Goal: Task Accomplishment & Management: Use online tool/utility

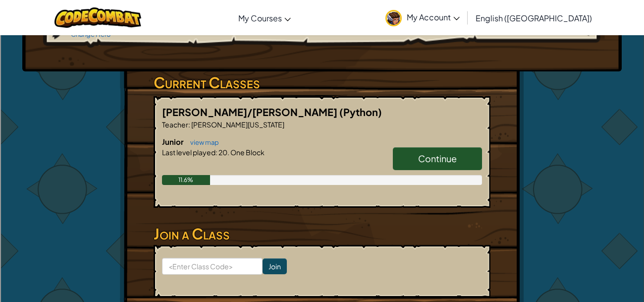
scroll to position [158, 0]
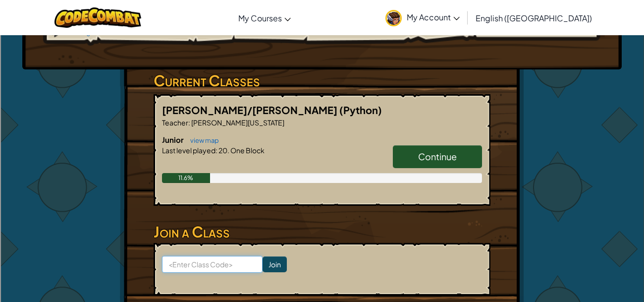
click at [186, 263] on input at bounding box center [212, 264] width 101 height 17
click at [200, 262] on input "day coolclook" at bounding box center [212, 264] width 101 height 17
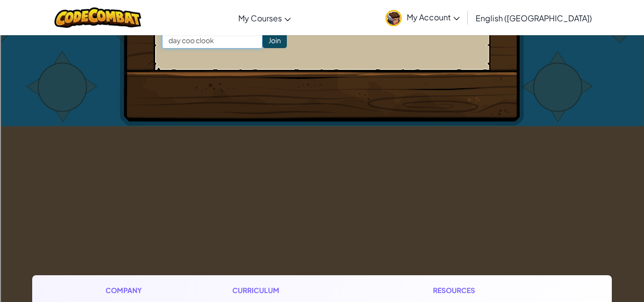
scroll to position [0, 0]
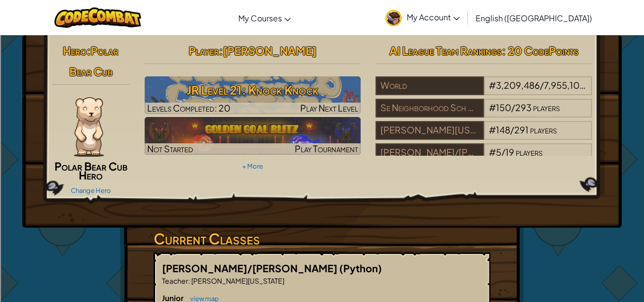
drag, startPoint x: 195, startPoint y: 265, endPoint x: 207, endPoint y: 51, distance: 214.3
click at [207, 51] on div "Hero : Polar Bear Cub Polar Bear Cub Hero Change Hero Player : [PERSON_NAME] Le…" at bounding box center [322, 271] width 404 height 473
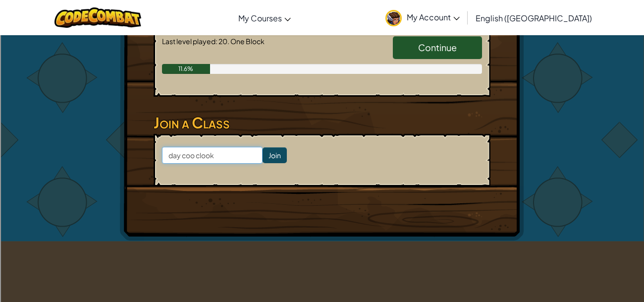
scroll to position [272, 0]
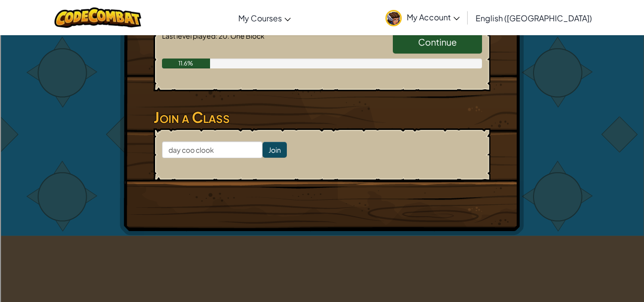
click at [240, 165] on form "day coo clook Join" at bounding box center [322, 154] width 337 height 53
click at [240, 151] on input "day coo clook" at bounding box center [212, 149] width 101 height 17
type input "d"
type input "daycoolclock"
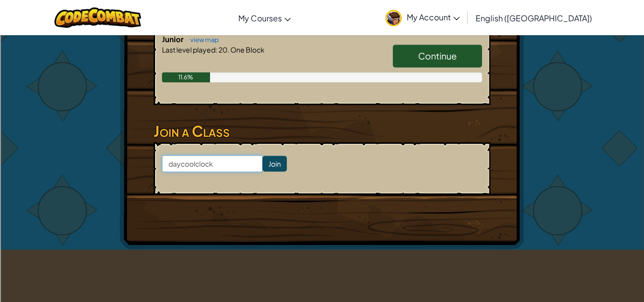
scroll to position [254, 0]
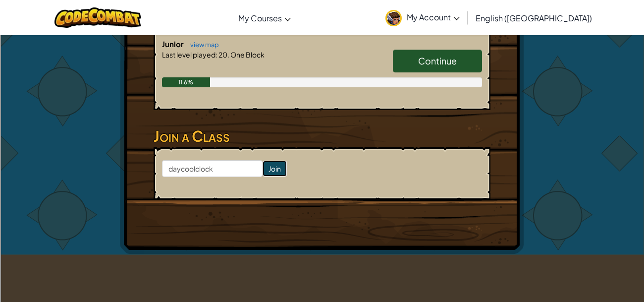
click at [272, 162] on input "Join" at bounding box center [275, 169] width 24 height 16
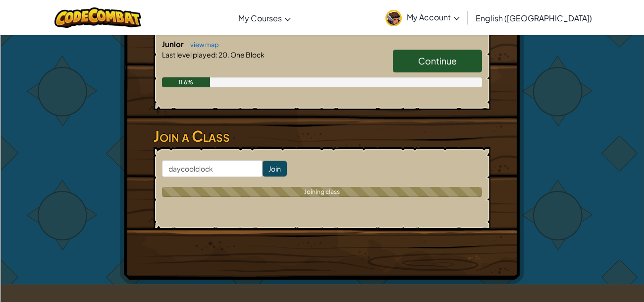
click at [274, 172] on input "Join" at bounding box center [275, 169] width 24 height 16
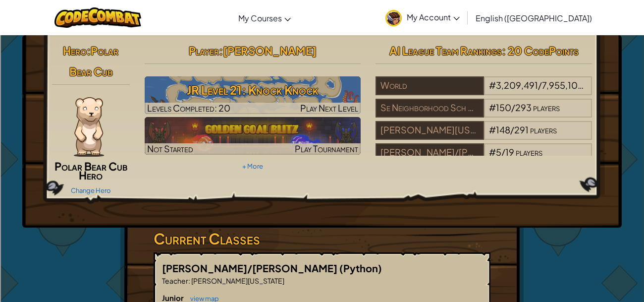
click at [85, 119] on img at bounding box center [89, 126] width 30 height 59
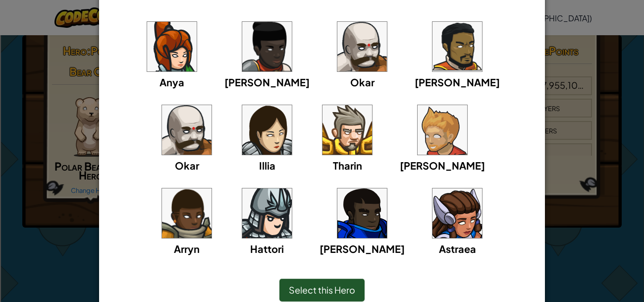
scroll to position [86, 0]
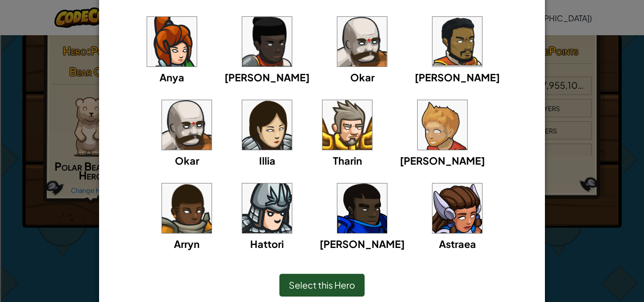
click at [432, 218] on img at bounding box center [457, 208] width 50 height 50
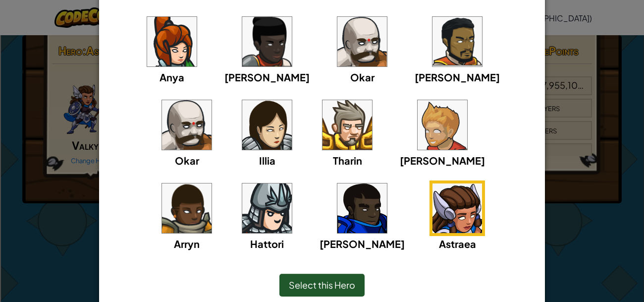
click at [600, 192] on div "× Select Your Hero You can always change your hero by going to your Courses pag…" at bounding box center [322, 151] width 644 height 302
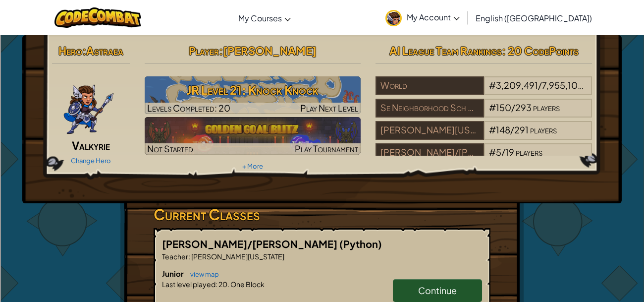
click at [100, 110] on img at bounding box center [89, 105] width 52 height 59
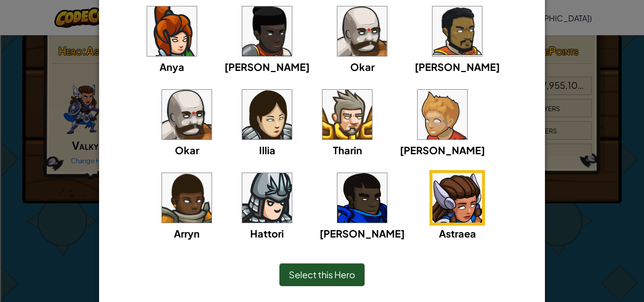
scroll to position [96, 0]
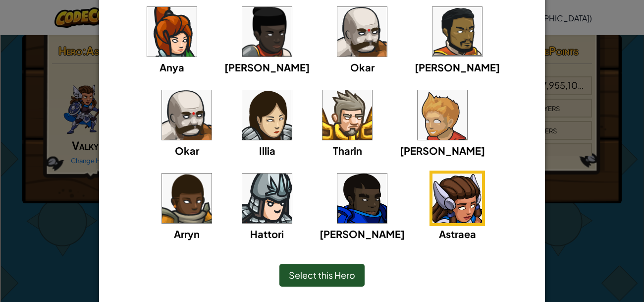
click at [587, 59] on div "× Select Your Hero You can always change your hero by going to your Courses pag…" at bounding box center [322, 151] width 644 height 302
click at [600, 49] on div at bounding box center [322, 151] width 644 height 302
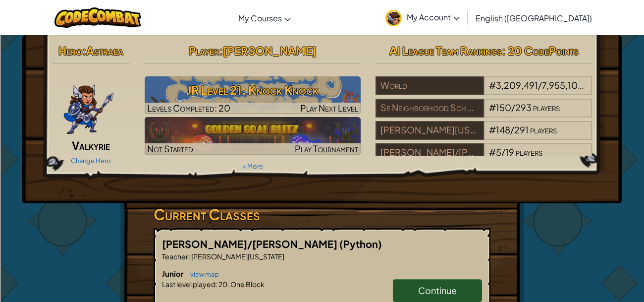
click at [452, 284] on span "Continue" at bounding box center [437, 289] width 39 height 11
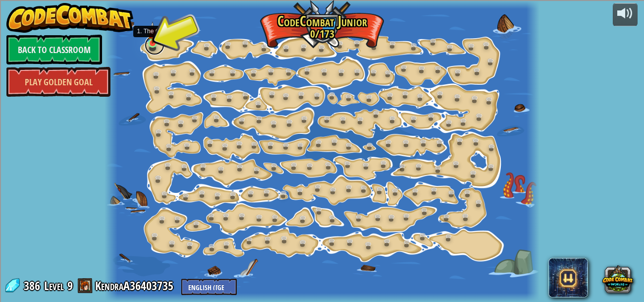
click at [151, 47] on link at bounding box center [155, 45] width 20 height 20
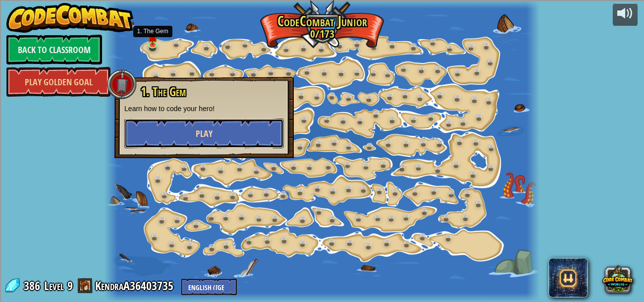
click at [137, 130] on button "Play" at bounding box center [204, 133] width 160 height 30
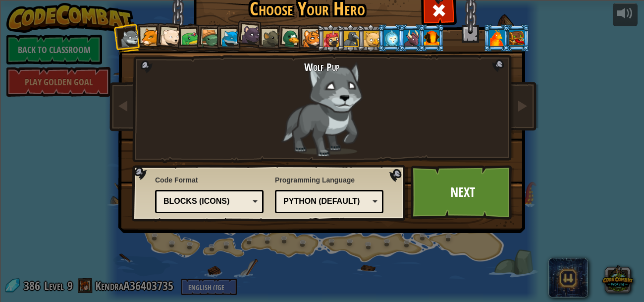
click at [153, 34] on div at bounding box center [150, 37] width 18 height 18
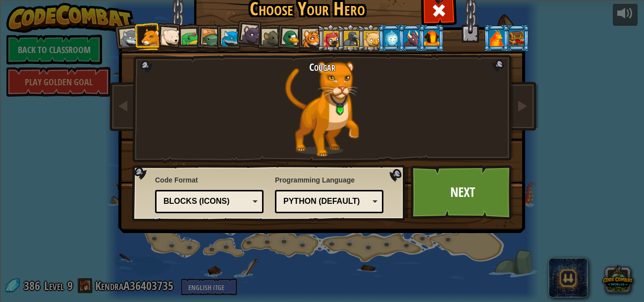
click at [320, 46] on li at bounding box center [330, 37] width 27 height 27
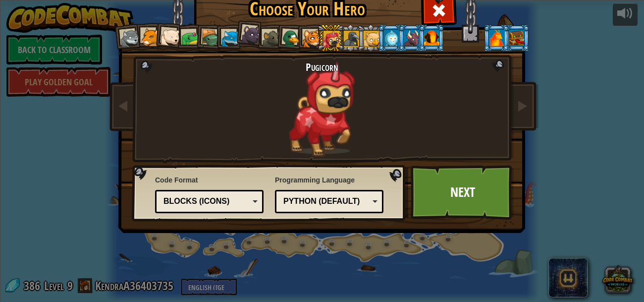
click at [311, 34] on div at bounding box center [312, 39] width 18 height 18
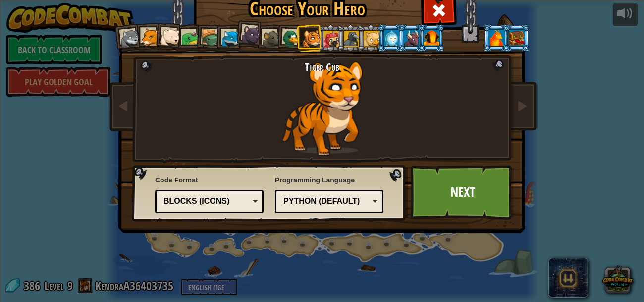
click at [497, 34] on div at bounding box center [496, 38] width 15 height 16
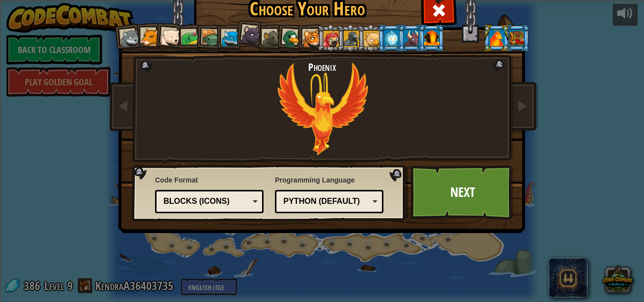
click at [521, 39] on div at bounding box center [516, 38] width 15 height 16
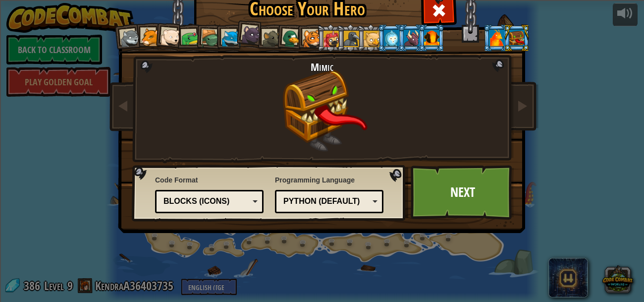
click at [292, 41] on div at bounding box center [291, 38] width 19 height 19
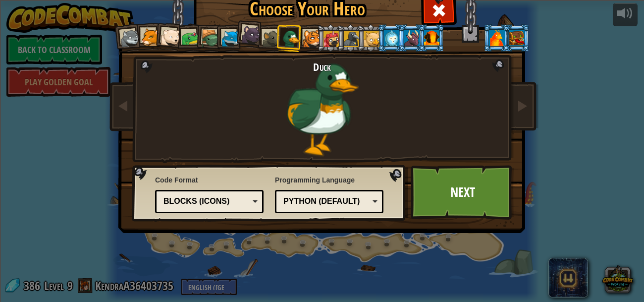
click at [312, 44] on div at bounding box center [312, 39] width 18 height 18
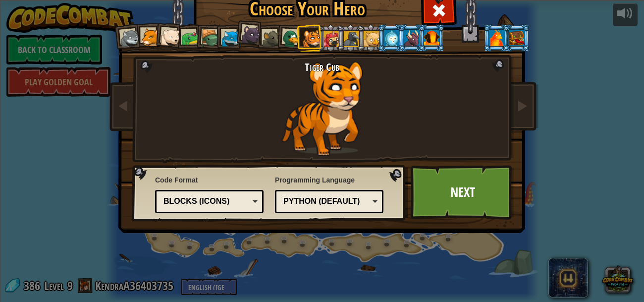
click at [211, 33] on div at bounding box center [210, 38] width 19 height 19
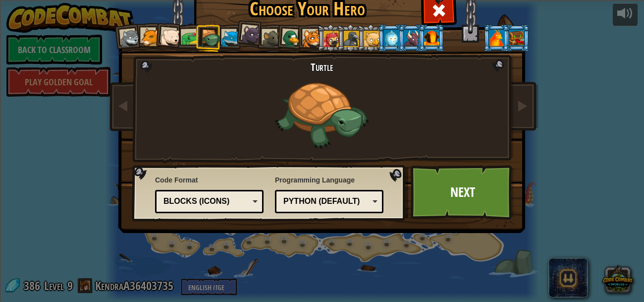
click at [312, 41] on div at bounding box center [312, 39] width 18 height 18
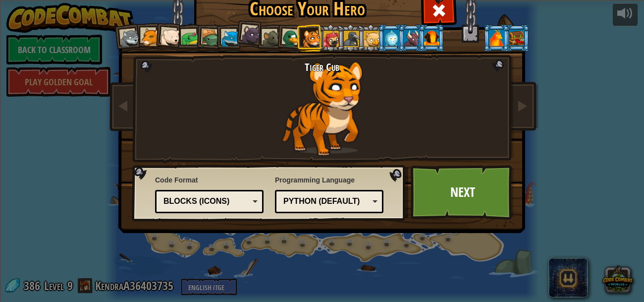
click at [158, 41] on li at bounding box center [168, 36] width 29 height 29
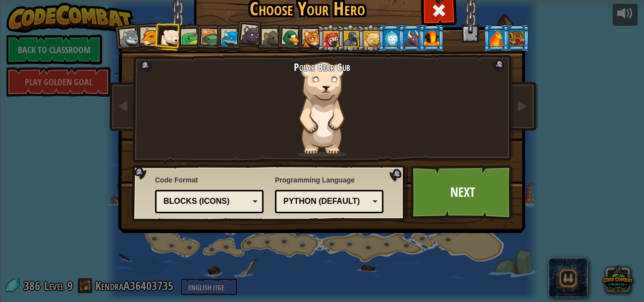
click at [145, 32] on div at bounding box center [150, 37] width 18 height 18
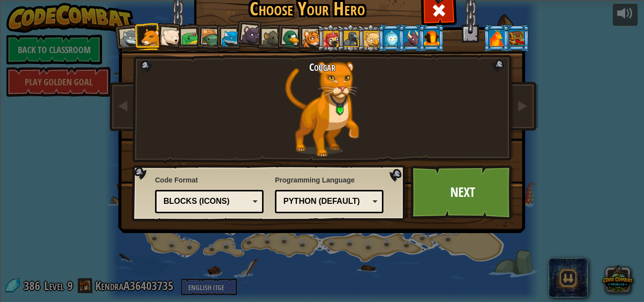
click at [127, 43] on div at bounding box center [130, 39] width 20 height 20
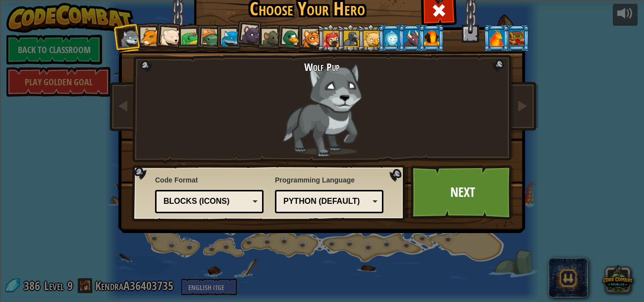
click at [304, 44] on div at bounding box center [312, 39] width 18 height 18
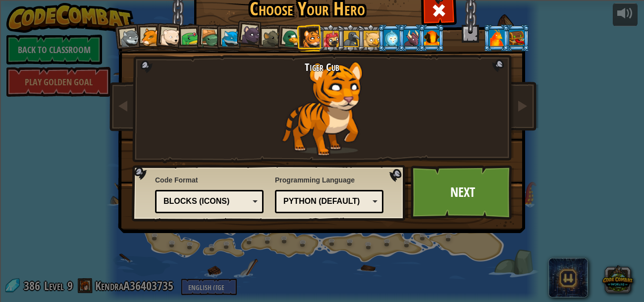
click at [156, 41] on li at bounding box center [168, 36] width 29 height 29
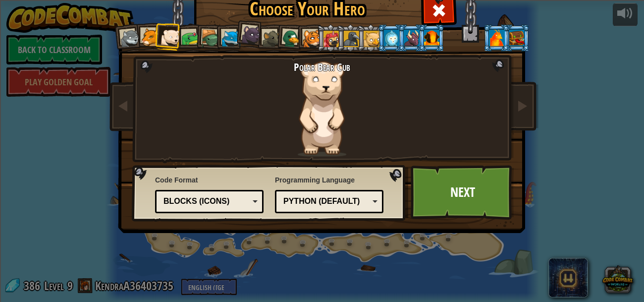
click at [147, 35] on div at bounding box center [150, 37] width 18 height 18
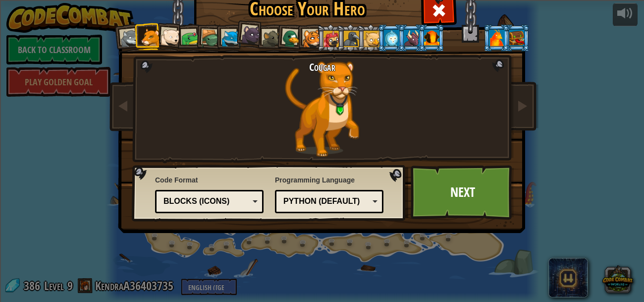
click at [168, 39] on div at bounding box center [171, 38] width 20 height 20
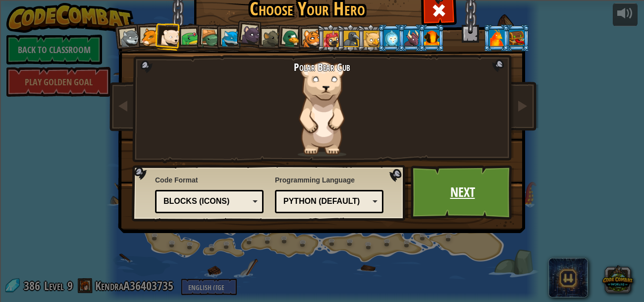
click at [501, 187] on link "Next" at bounding box center [463, 192] width 104 height 54
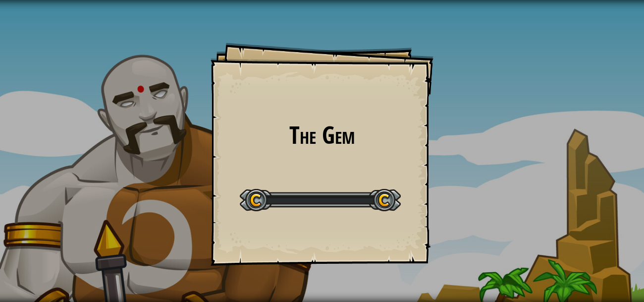
click at [493, 197] on div "The Gem Goals Start Level Error loading from server. Try refreshing the page. Y…" at bounding box center [322, 151] width 644 height 302
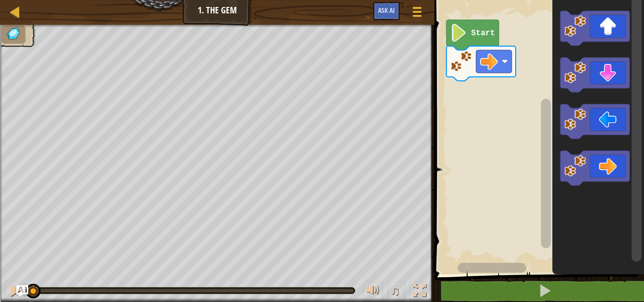
click at [480, 39] on icon "Blockly Workspace" at bounding box center [472, 35] width 53 height 30
click at [482, 32] on text "Start" at bounding box center [483, 33] width 24 height 9
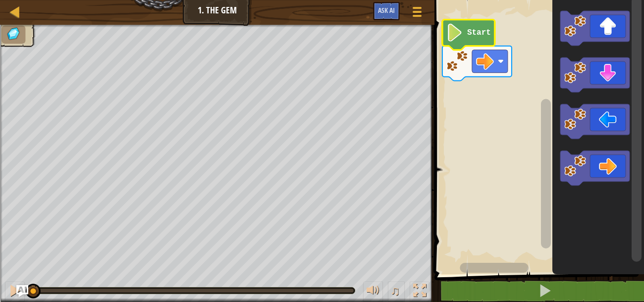
click at [474, 29] on text "Start" at bounding box center [479, 32] width 24 height 9
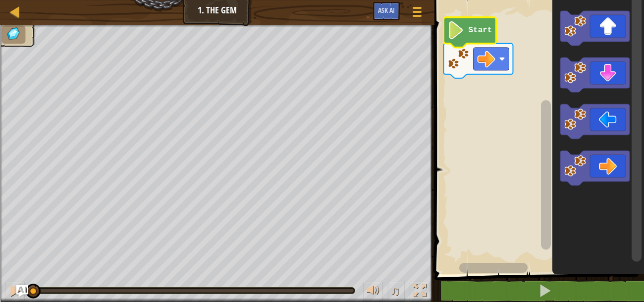
click at [464, 29] on icon "Blockly Workspace" at bounding box center [469, 32] width 53 height 30
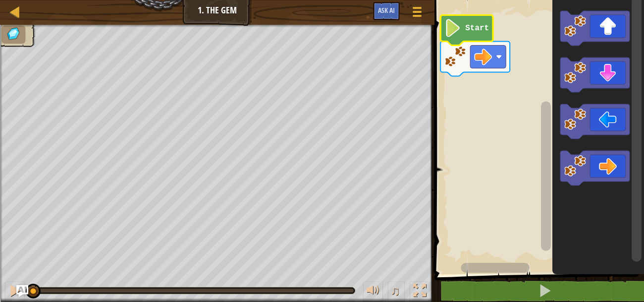
click at [454, 23] on image "Blockly Workspace" at bounding box center [452, 28] width 17 height 18
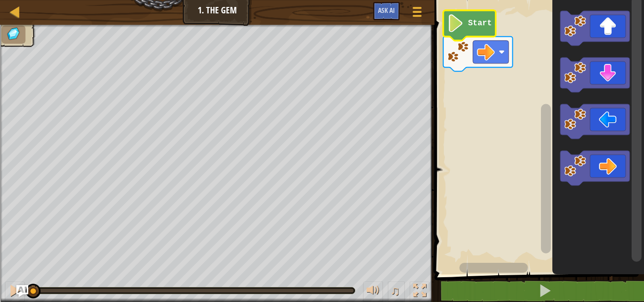
click at [479, 19] on text "Start" at bounding box center [480, 23] width 24 height 9
click at [472, 22] on text "Start" at bounding box center [480, 23] width 24 height 9
click at [449, 44] on image "Blockly Workspace" at bounding box center [458, 52] width 22 height 22
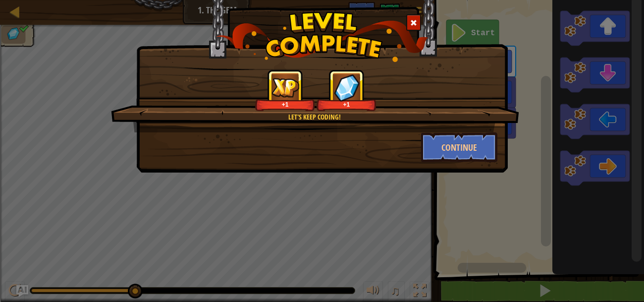
click at [608, 223] on div "Let's keep coding! +1 +1 Continue" at bounding box center [322, 151] width 644 height 302
click at [484, 144] on button "Continue" at bounding box center [459, 147] width 77 height 30
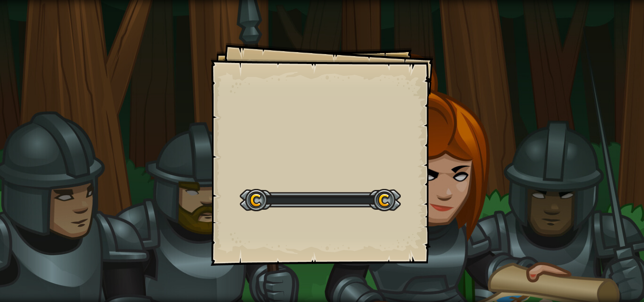
click at [481, 150] on div "Goals Start Level Error loading from server. Try refreshing the page. You'll ne…" at bounding box center [322, 151] width 644 height 302
click at [489, 157] on div "Goals Start Level Error loading from server. Try refreshing the page. You'll ne…" at bounding box center [322, 151] width 644 height 302
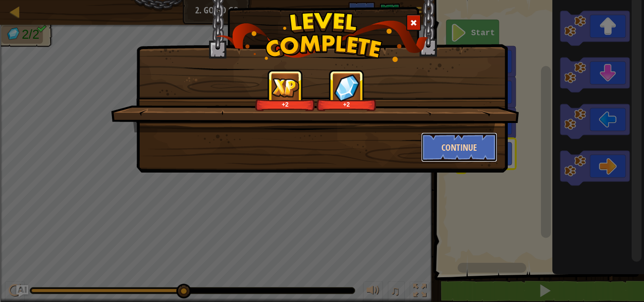
click at [461, 144] on button "Continue" at bounding box center [459, 147] width 77 height 30
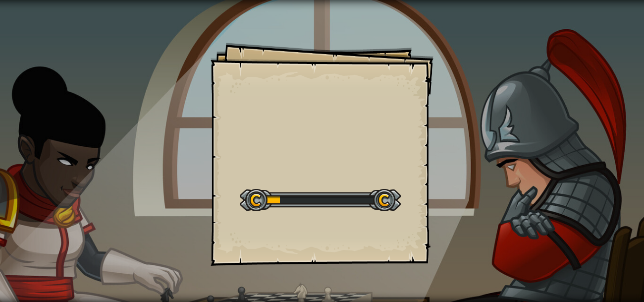
click at [475, 145] on div "Goals Start Level Error loading from server. Try refreshing the page. You'll ne…" at bounding box center [322, 151] width 644 height 302
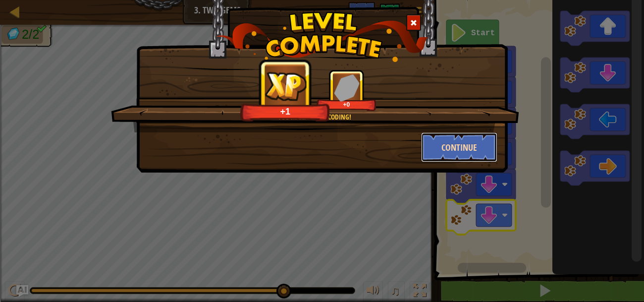
click at [444, 151] on button "Continue" at bounding box center [459, 147] width 77 height 30
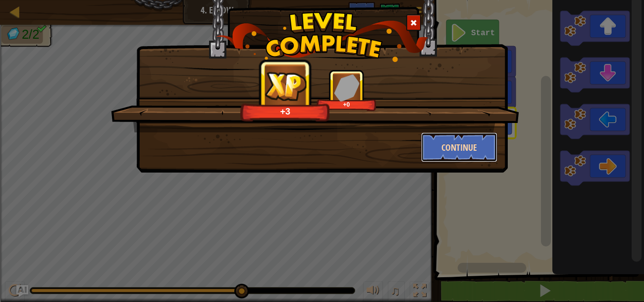
click at [491, 155] on button "Continue" at bounding box center [459, 147] width 77 height 30
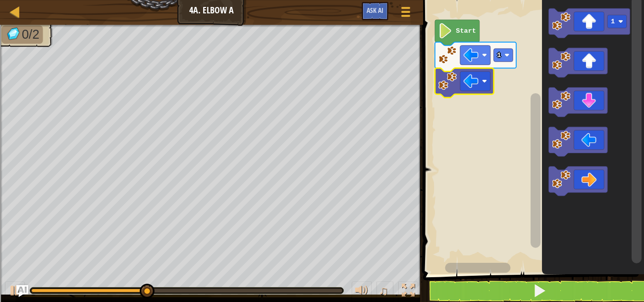
click at [591, 29] on icon "Blockly Workspace" at bounding box center [588, 22] width 81 height 29
click at [594, 31] on icon "Blockly Workspace" at bounding box center [588, 22] width 81 height 29
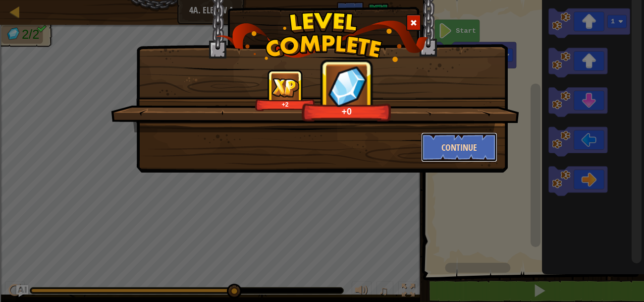
click at [477, 147] on button "Continue" at bounding box center [459, 147] width 77 height 30
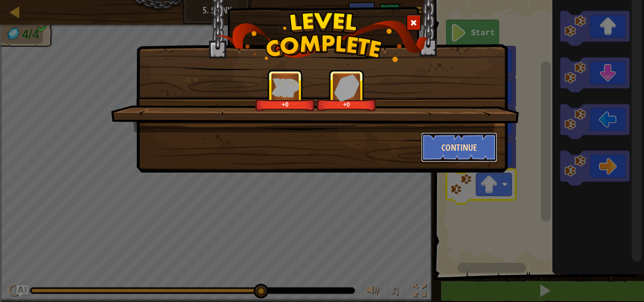
click at [468, 142] on button "Continue" at bounding box center [459, 147] width 77 height 30
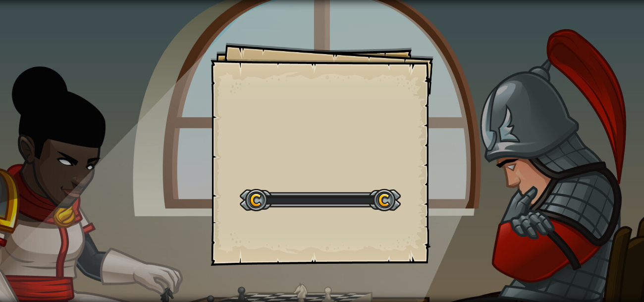
click at [473, 153] on div "Goals Start Level Error loading from server. Try refreshing the page. You'll ne…" at bounding box center [322, 151] width 644 height 302
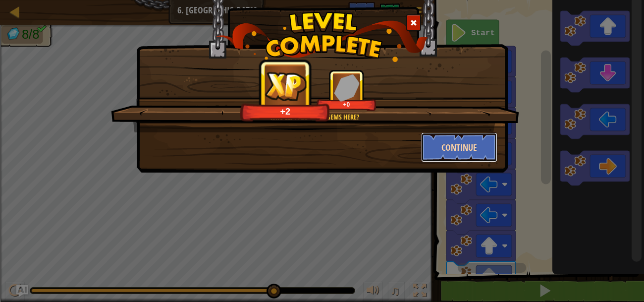
click at [467, 146] on button "Continue" at bounding box center [459, 147] width 77 height 30
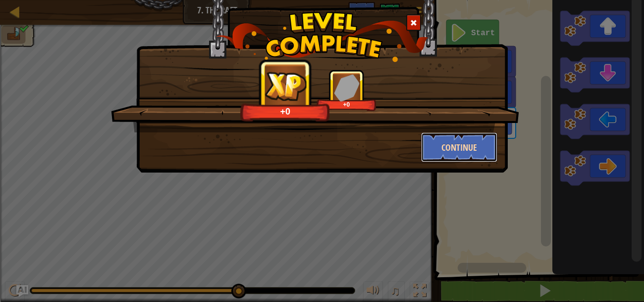
click at [468, 149] on button "Continue" at bounding box center [459, 147] width 77 height 30
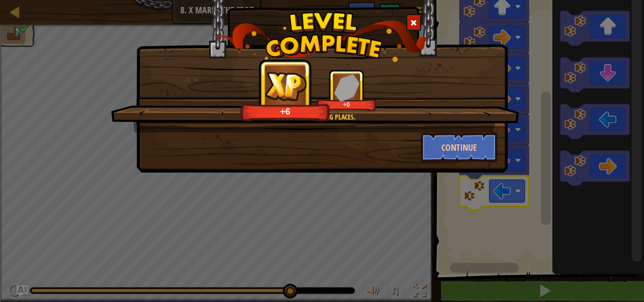
click at [465, 171] on div "You're really going places. +6 +0 Continue" at bounding box center [322, 73] width 372 height 197
click at [483, 158] on button "Continue" at bounding box center [459, 147] width 77 height 30
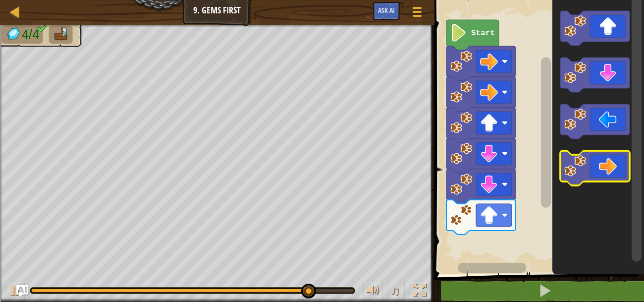
click at [617, 163] on icon "Blockly Workspace" at bounding box center [594, 168] width 69 height 35
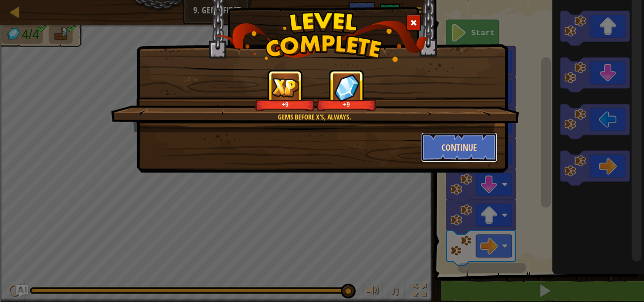
click at [466, 153] on button "Continue" at bounding box center [459, 147] width 77 height 30
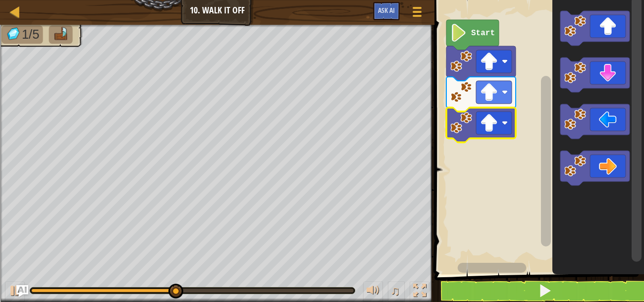
click at [605, 173] on icon "Blockly Workspace" at bounding box center [594, 168] width 69 height 35
click at [596, 175] on icon "Blockly Workspace" at bounding box center [594, 168] width 69 height 35
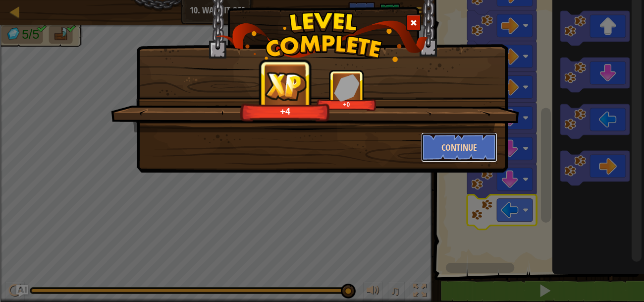
click at [489, 160] on button "Continue" at bounding box center [459, 147] width 77 height 30
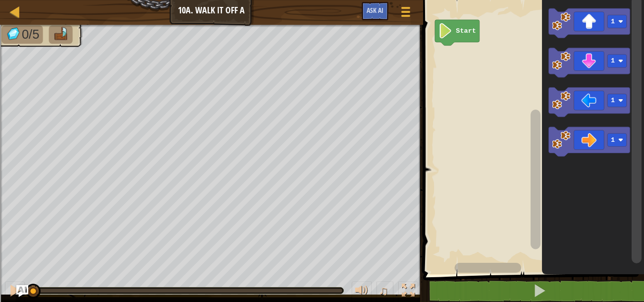
click at [603, 100] on icon "Blockly Workspace" at bounding box center [588, 101] width 81 height 29
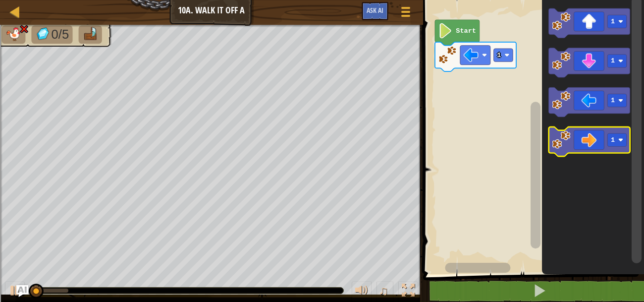
click at [598, 142] on icon "Blockly Workspace" at bounding box center [588, 141] width 81 height 29
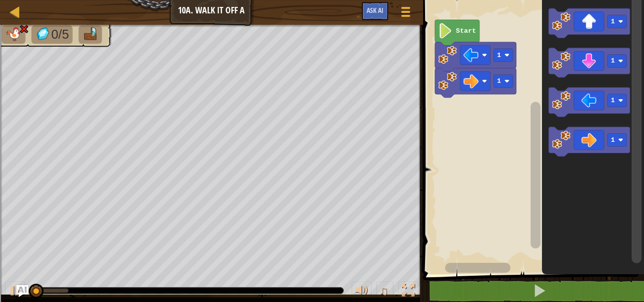
click at [0, 0] on div at bounding box center [0, 0] width 0 height 0
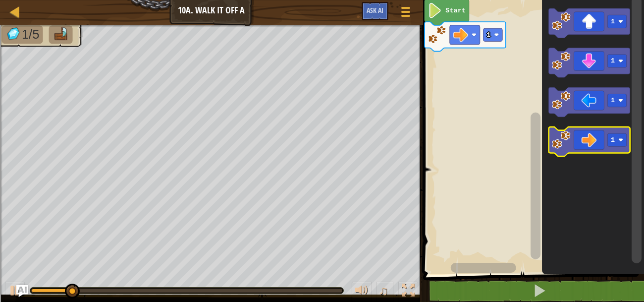
click at [603, 145] on icon "Blockly Workspace" at bounding box center [588, 141] width 81 height 29
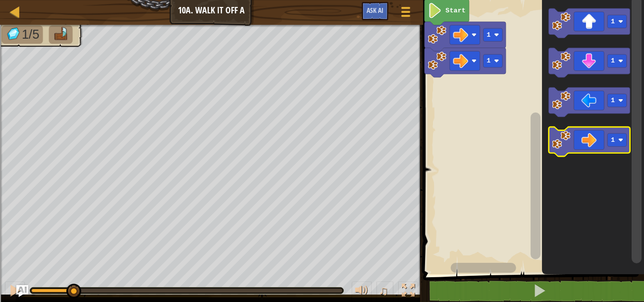
click at [604, 146] on icon "Blockly Workspace" at bounding box center [588, 141] width 81 height 29
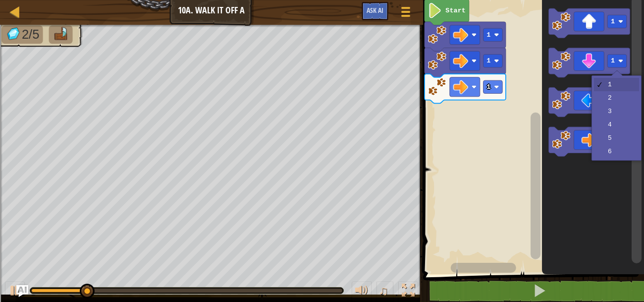
click at [607, 64] on rect "Blockly Workspace" at bounding box center [616, 60] width 19 height 13
click at [593, 61] on icon "Blockly Workspace" at bounding box center [588, 62] width 81 height 29
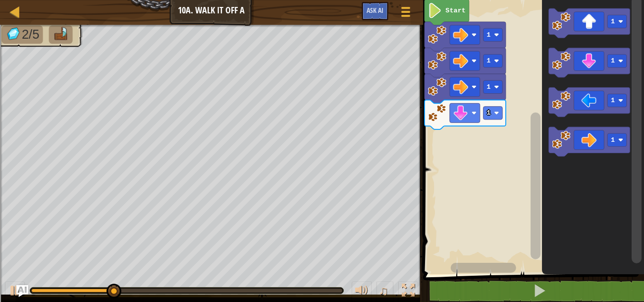
click at [592, 61] on icon "Blockly Workspace" at bounding box center [588, 62] width 81 height 29
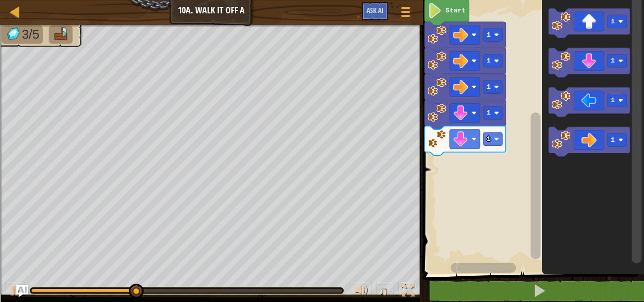
click at [595, 63] on icon "Blockly Workspace" at bounding box center [588, 62] width 81 height 29
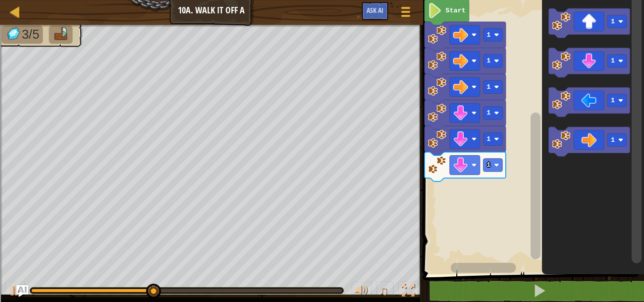
click at [602, 63] on icon "Blockly Workspace" at bounding box center [588, 62] width 81 height 29
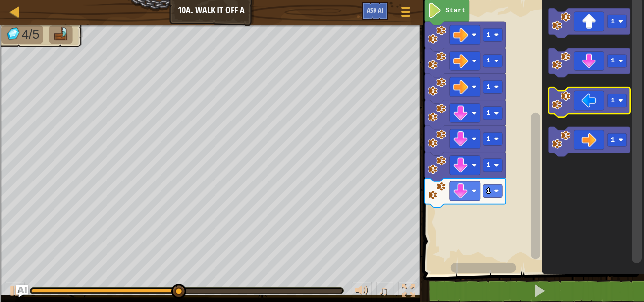
click at [598, 105] on icon "Blockly Workspace" at bounding box center [588, 101] width 81 height 29
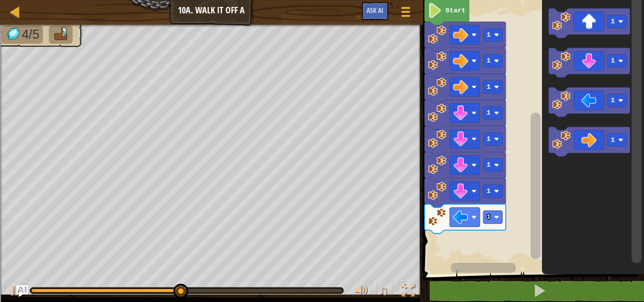
click at [608, 98] on rect "Blockly Workspace" at bounding box center [616, 100] width 19 height 13
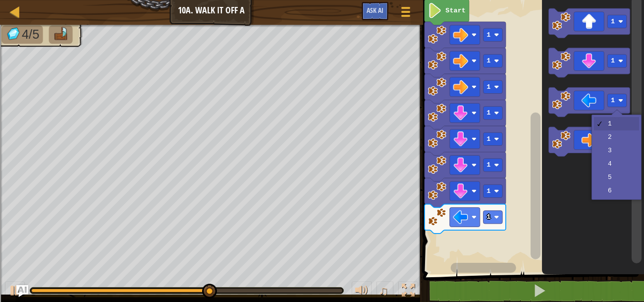
click at [617, 150] on icon "Blockly Workspace" at bounding box center [588, 141] width 81 height 29
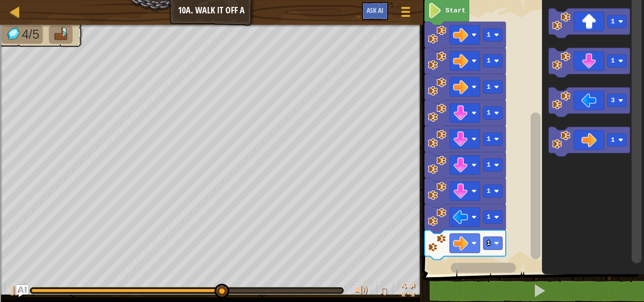
click at [491, 242] on rect "Blockly Workspace" at bounding box center [492, 242] width 19 height 13
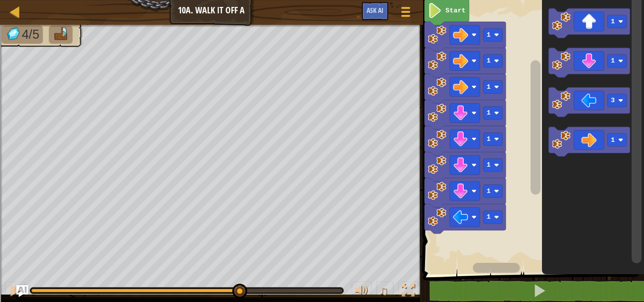
click at [490, 219] on text "1" at bounding box center [488, 216] width 4 height 7
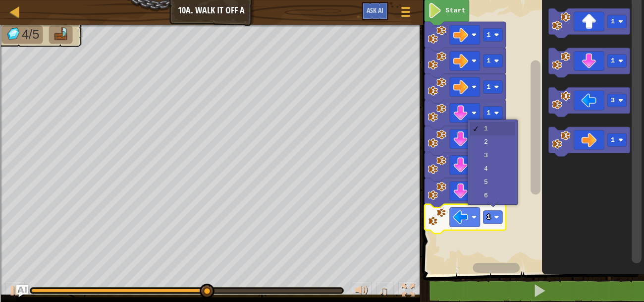
click at [498, 196] on rect "Blockly Workspace" at bounding box center [492, 190] width 19 height 13
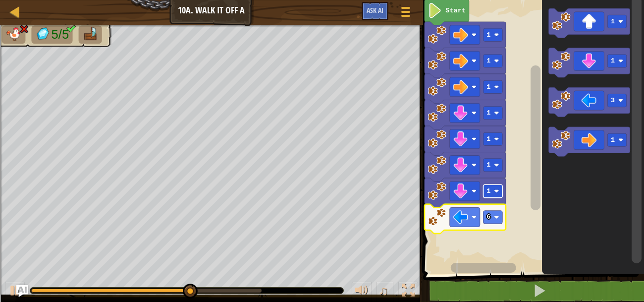
click at [496, 220] on rect "Blockly Workspace" at bounding box center [492, 217] width 19 height 13
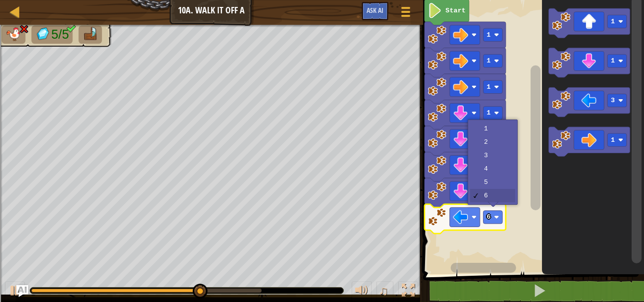
click at [500, 178] on icon "Blockly Workspace" at bounding box center [465, 192] width 81 height 29
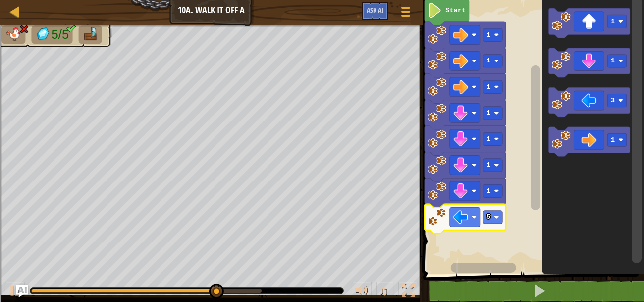
click at [497, 219] on image "Blockly Workspace" at bounding box center [496, 217] width 5 height 5
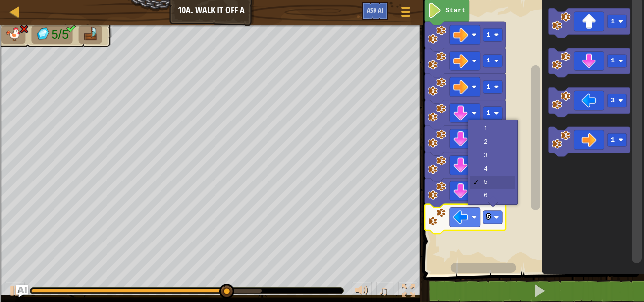
click at [488, 156] on icon "Blockly Workspace" at bounding box center [465, 166] width 81 height 29
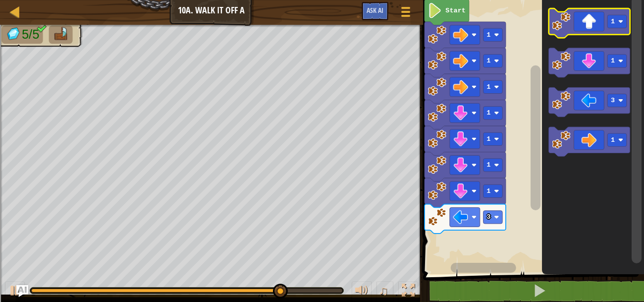
click at [598, 23] on icon "Blockly Workspace" at bounding box center [588, 22] width 81 height 29
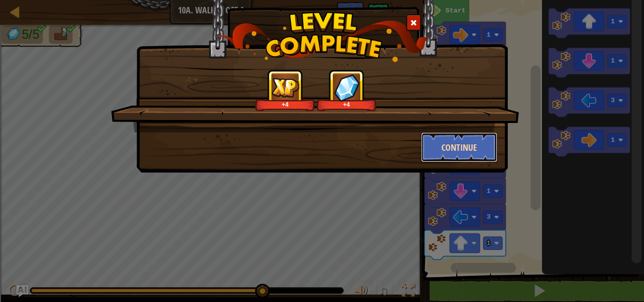
click at [467, 156] on button "Continue" at bounding box center [459, 147] width 77 height 30
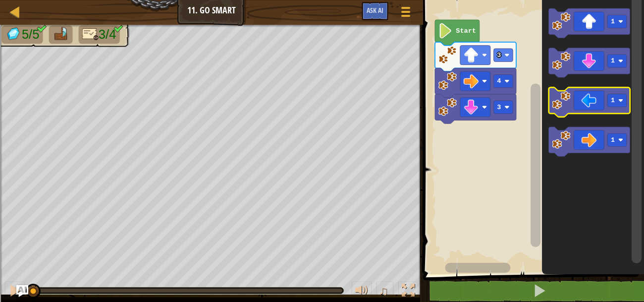
click at [605, 97] on icon "Blockly Workspace" at bounding box center [588, 101] width 81 height 29
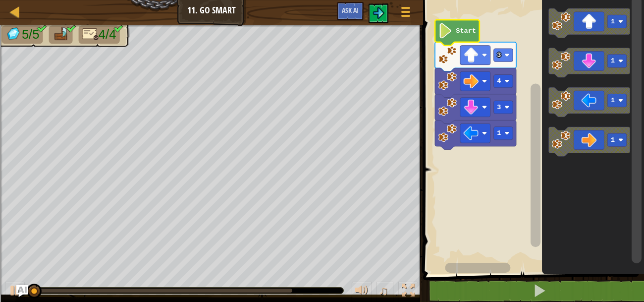
click at [477, 24] on icon "Blockly Workspace" at bounding box center [457, 33] width 45 height 26
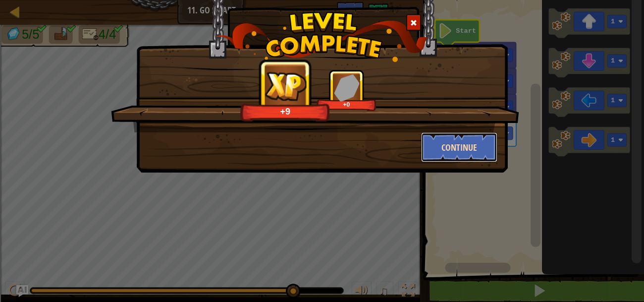
click at [463, 150] on button "Continue" at bounding box center [459, 147] width 77 height 30
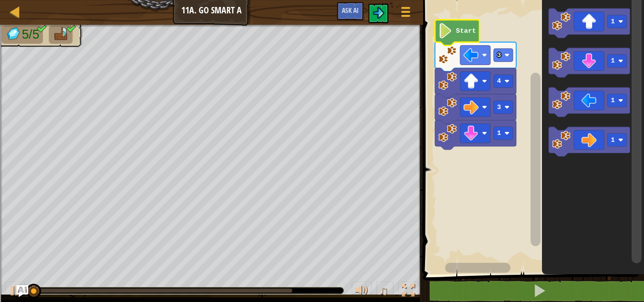
click at [453, 25] on icon "Blockly Workspace" at bounding box center [457, 33] width 45 height 26
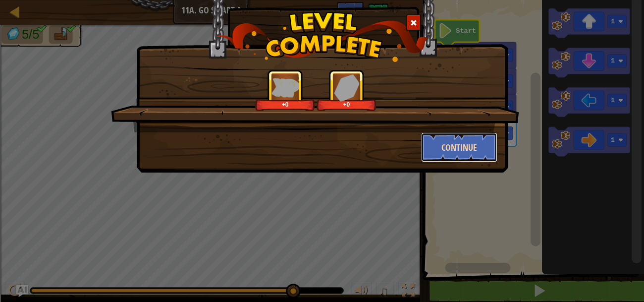
click at [478, 153] on button "Continue" at bounding box center [459, 147] width 77 height 30
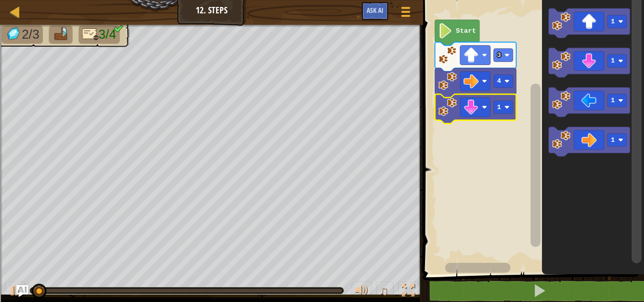
click at [0, 0] on div at bounding box center [0, 0] width 0 height 0
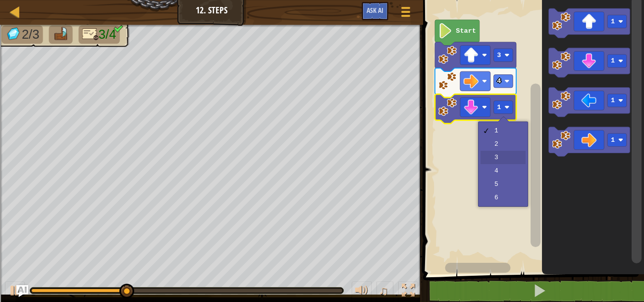
click at [508, 156] on rect "Blockly Workspace" at bounding box center [532, 134] width 224 height 279
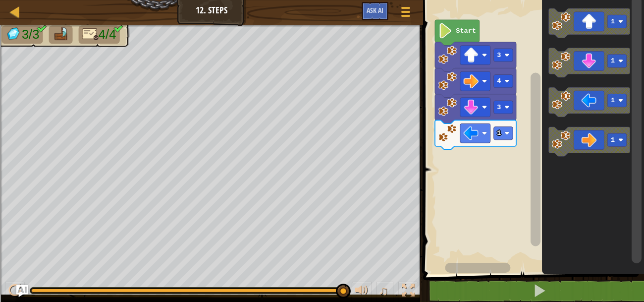
click at [514, 139] on icon "Blockly Workspace" at bounding box center [475, 134] width 81 height 29
click at [506, 136] on rect "Blockly Workspace" at bounding box center [502, 133] width 19 height 13
click at [507, 133] on image "Blockly Workspace" at bounding box center [506, 133] width 5 height 5
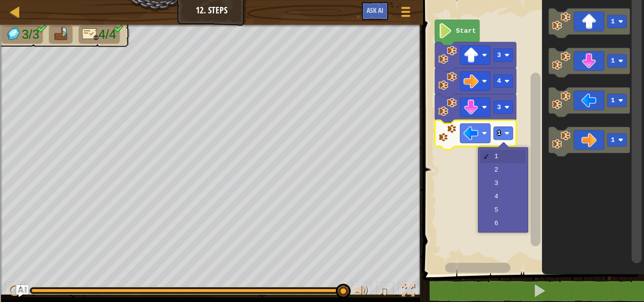
click at [504, 138] on rect "Blockly Workspace" at bounding box center [502, 133] width 19 height 13
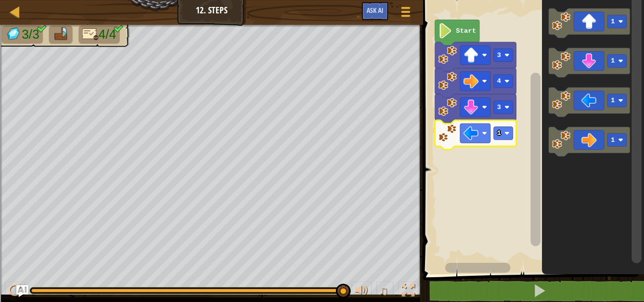
click at [507, 133] on image "Blockly Workspace" at bounding box center [506, 133] width 5 height 5
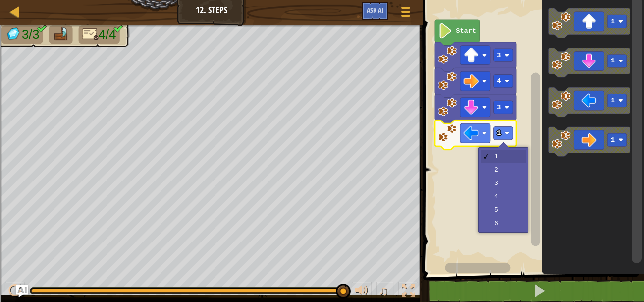
click at [509, 161] on rect "Blockly Workspace" at bounding box center [532, 134] width 224 height 279
click at [504, 142] on div at bounding box center [503, 147] width 11 height 11
click at [511, 177] on rect "Blockly Workspace" at bounding box center [532, 134] width 224 height 279
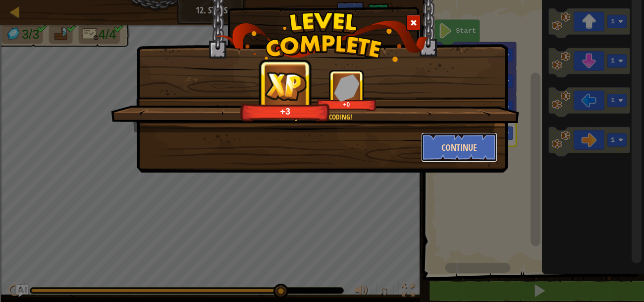
click at [469, 148] on button "Continue" at bounding box center [459, 147] width 77 height 30
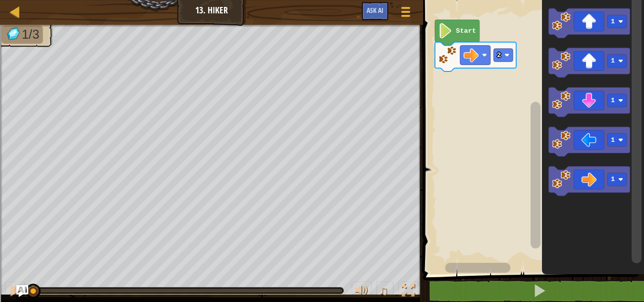
click at [608, 19] on rect "Blockly Workspace" at bounding box center [616, 21] width 19 height 13
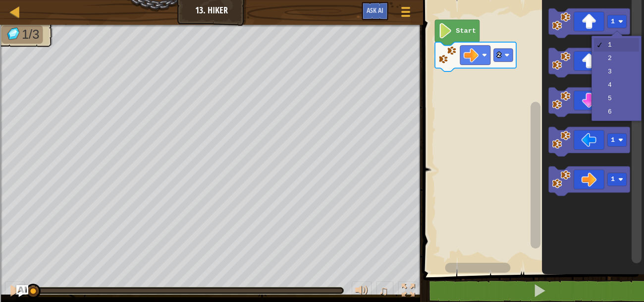
click at [623, 71] on icon "Blockly Workspace" at bounding box center [588, 62] width 81 height 29
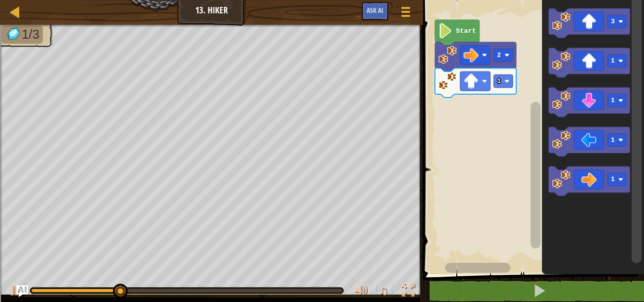
click at [617, 175] on rect "Blockly Workspace" at bounding box center [616, 179] width 19 height 13
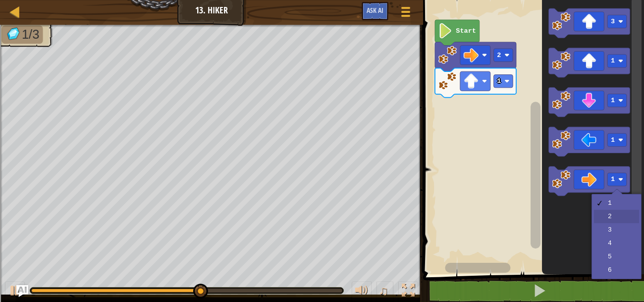
click at [612, 220] on icon "Blockly Workspace" at bounding box center [593, 134] width 102 height 279
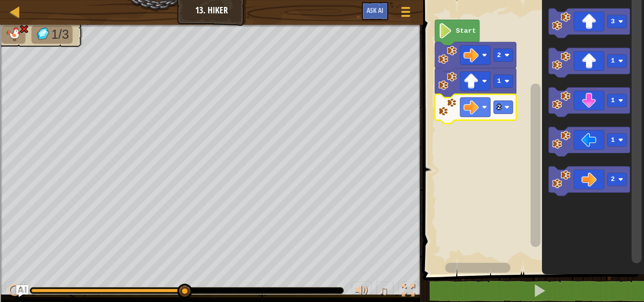
click at [498, 82] on text "1" at bounding box center [499, 80] width 4 height 7
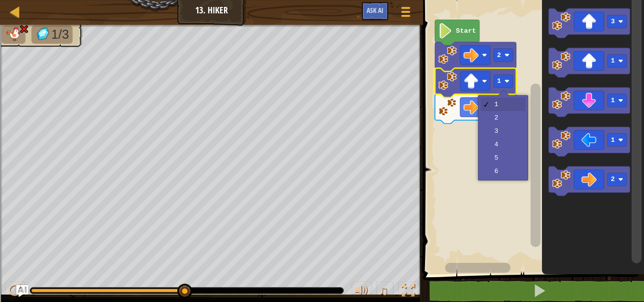
click at [516, 145] on rect "Blockly Workspace" at bounding box center [532, 134] width 224 height 279
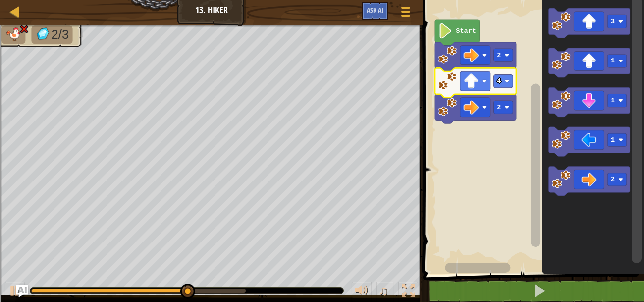
click at [0, 0] on div at bounding box center [0, 0] width 0 height 0
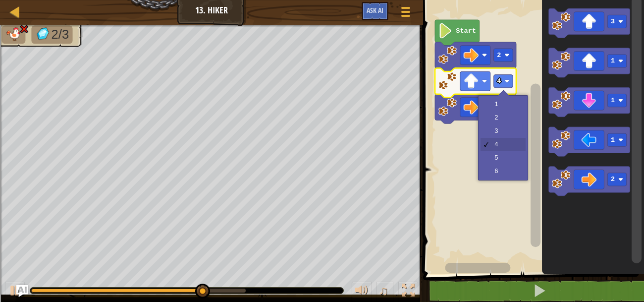
click at [510, 110] on rect "Blockly Workspace" at bounding box center [502, 107] width 19 height 13
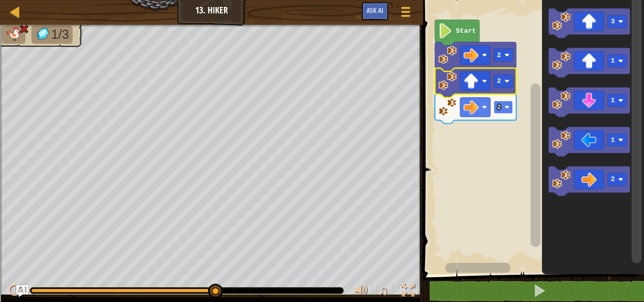
click at [505, 80] on image "Blockly Workspace" at bounding box center [506, 81] width 5 height 5
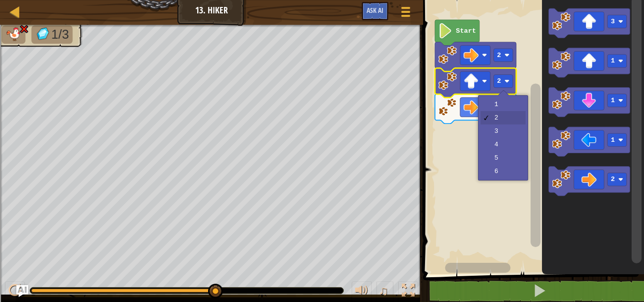
click at [511, 132] on rect "Blockly Workspace" at bounding box center [532, 134] width 224 height 279
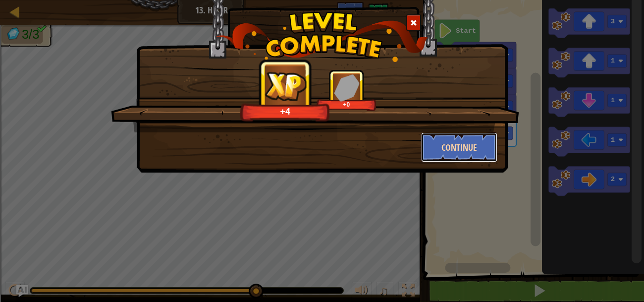
click at [469, 146] on button "Continue" at bounding box center [459, 147] width 77 height 30
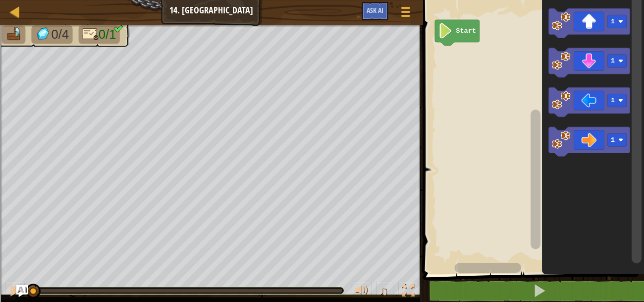
click at [599, 143] on icon "Blockly Workspace" at bounding box center [588, 141] width 81 height 29
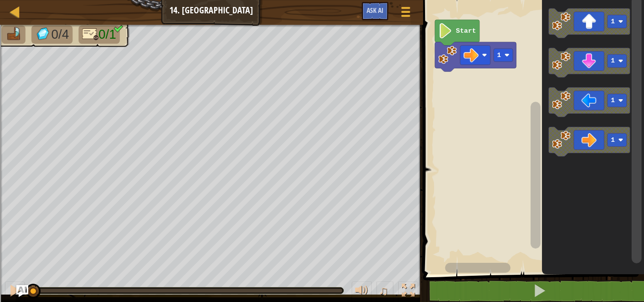
click at [595, 147] on icon "Blockly Workspace" at bounding box center [588, 141] width 81 height 29
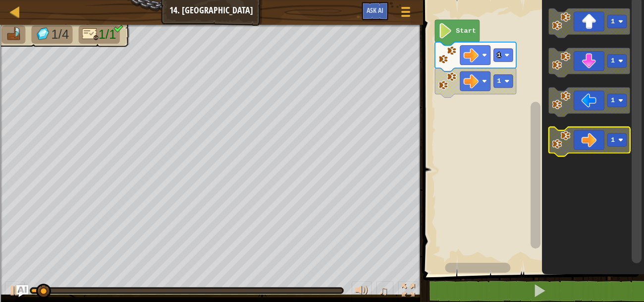
click at [594, 155] on rect "Blockly Workspace" at bounding box center [588, 141] width 81 height 29
click at [598, 154] on rect "Blockly Workspace" at bounding box center [588, 141] width 81 height 29
click at [595, 147] on icon "Blockly Workspace" at bounding box center [588, 141] width 81 height 29
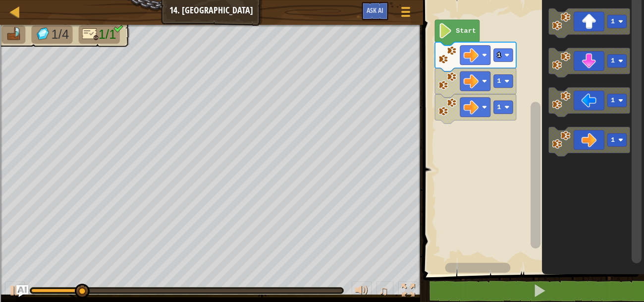
click at [595, 150] on icon "Blockly Workspace" at bounding box center [588, 141] width 81 height 29
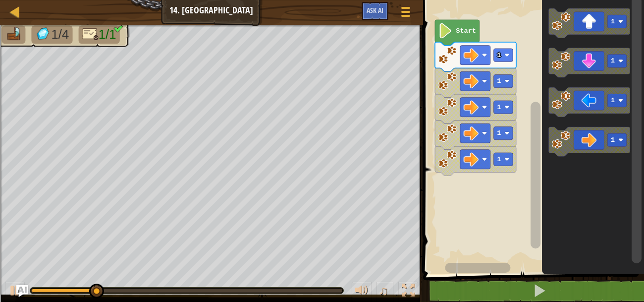
click at [594, 150] on icon "Blockly Workspace" at bounding box center [588, 141] width 81 height 29
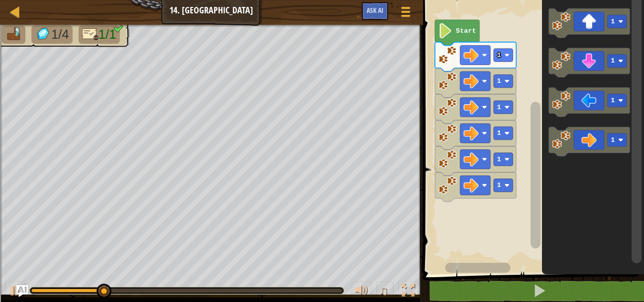
click at [593, 150] on icon "Blockly Workspace" at bounding box center [588, 141] width 81 height 29
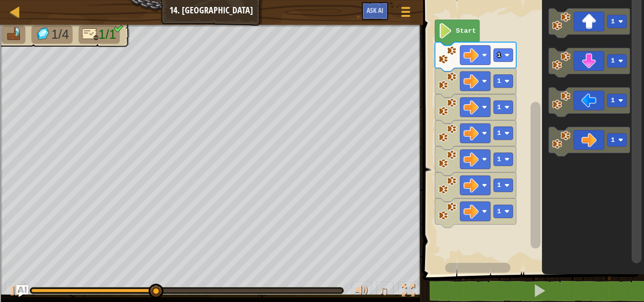
click at [468, 19] on rect "Blockly Workspace" at bounding box center [532, 134] width 224 height 279
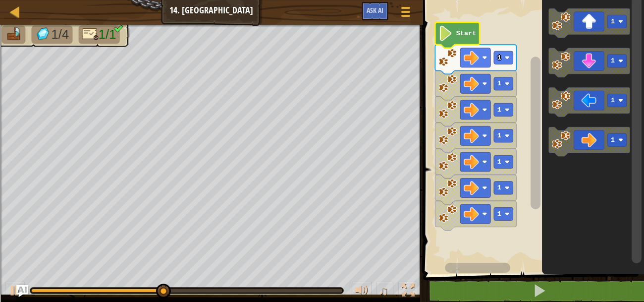
click at [465, 25] on icon "Blockly Workspace" at bounding box center [457, 35] width 45 height 26
click at [451, 32] on image "Blockly Workspace" at bounding box center [445, 33] width 14 height 15
click at [468, 34] on text "Start" at bounding box center [466, 33] width 20 height 7
click at [464, 33] on text "Start" at bounding box center [466, 33] width 20 height 7
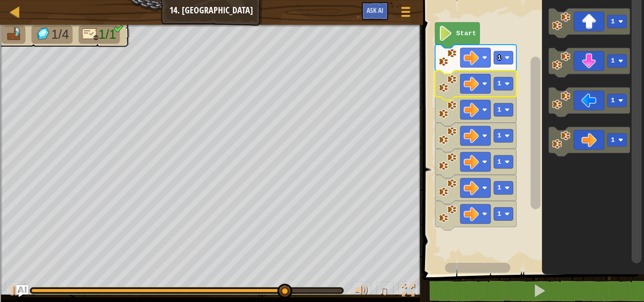
click at [488, 81] on rect "Blockly Workspace" at bounding box center [475, 83] width 30 height 19
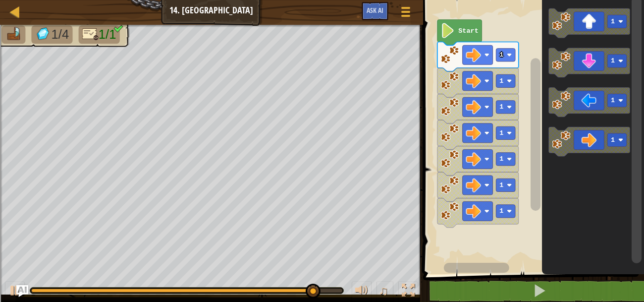
click at [465, 26] on icon "Blockly Workspace" at bounding box center [459, 33] width 45 height 26
click at [463, 25] on icon "Blockly Workspace" at bounding box center [459, 33] width 45 height 26
click at [463, 28] on text "Start" at bounding box center [468, 30] width 20 height 7
click at [454, 28] on image "Blockly Workspace" at bounding box center [447, 30] width 14 height 15
click at [459, 27] on text "Start" at bounding box center [468, 30] width 20 height 7
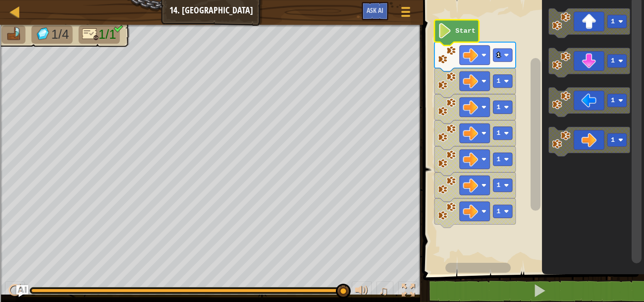
click at [455, 32] on text "Start" at bounding box center [465, 30] width 20 height 7
click at [458, 32] on text "Start" at bounding box center [465, 30] width 20 height 7
click at [490, 7] on rect "Blockly Workspace" at bounding box center [532, 134] width 224 height 279
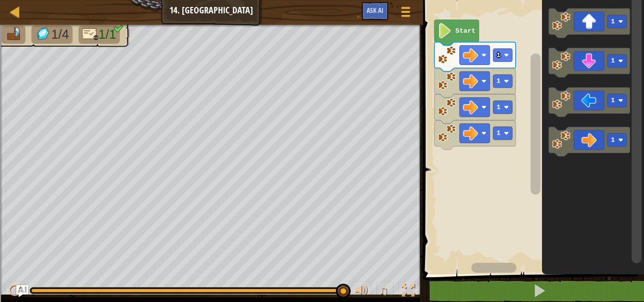
click at [452, 46] on image "Blockly Workspace" at bounding box center [447, 55] width 18 height 18
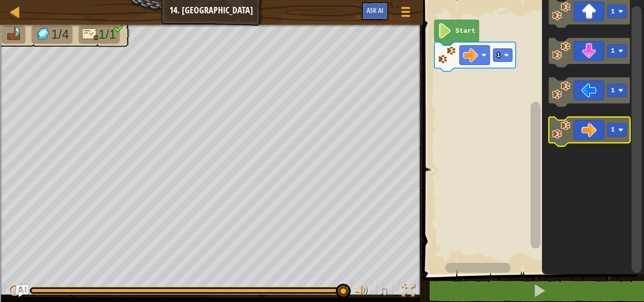
click at [598, 142] on icon "Blockly Workspace" at bounding box center [588, 131] width 81 height 29
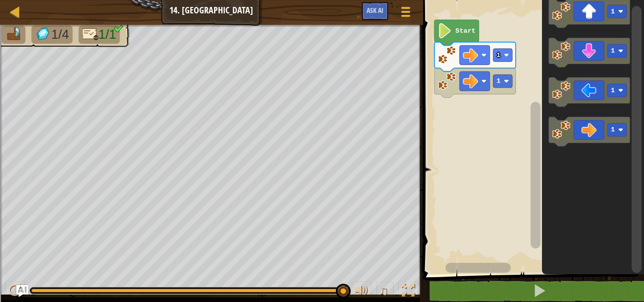
click at [600, 139] on icon "Blockly Workspace" at bounding box center [588, 131] width 81 height 29
click at [485, 72] on rect "Blockly Workspace" at bounding box center [475, 80] width 30 height 19
click at [522, 14] on rect "Blockly Workspace" at bounding box center [532, 134] width 224 height 279
click at [435, 31] on icon "Blockly Workspace" at bounding box center [456, 33] width 45 height 26
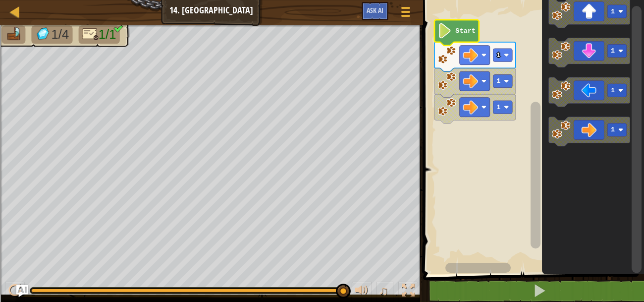
click at [463, 29] on text "Start" at bounding box center [465, 30] width 20 height 7
click at [461, 28] on text "Start" at bounding box center [465, 30] width 20 height 7
click at [466, 27] on icon "Blockly Workspace" at bounding box center [456, 33] width 45 height 26
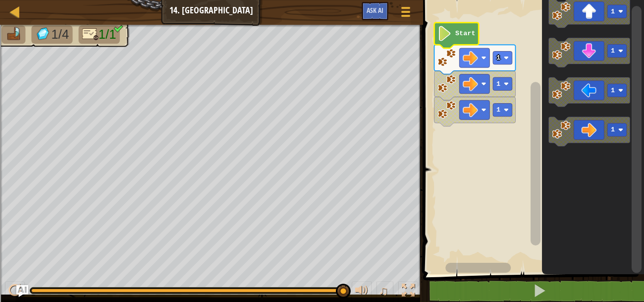
click at [464, 40] on icon "Blockly Workspace" at bounding box center [456, 36] width 45 height 26
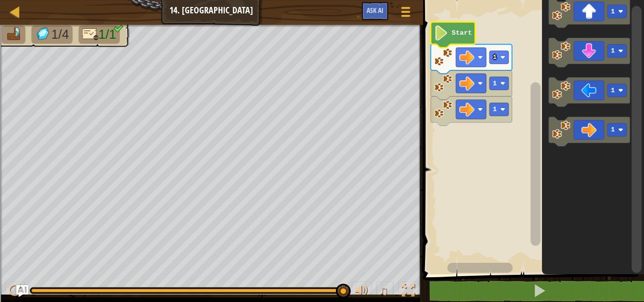
click at [475, 41] on icon "Blockly Workspace" at bounding box center [452, 35] width 45 height 26
click at [480, 45] on icon "Blockly Workspace" at bounding box center [470, 58] width 81 height 29
click at [475, 33] on icon "Blockly Workspace" at bounding box center [452, 35] width 45 height 26
click at [483, 34] on rect "Blockly Workspace" at bounding box center [532, 134] width 224 height 279
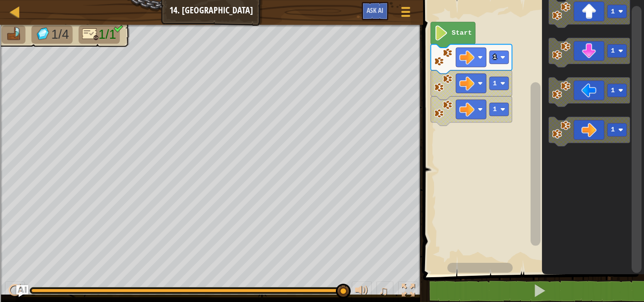
click at [483, 35] on rect "Blockly Workspace" at bounding box center [532, 134] width 224 height 279
click at [488, 46] on icon "Blockly Workspace" at bounding box center [470, 58] width 81 height 29
click at [483, 45] on icon "Blockly Workspace" at bounding box center [470, 58] width 81 height 29
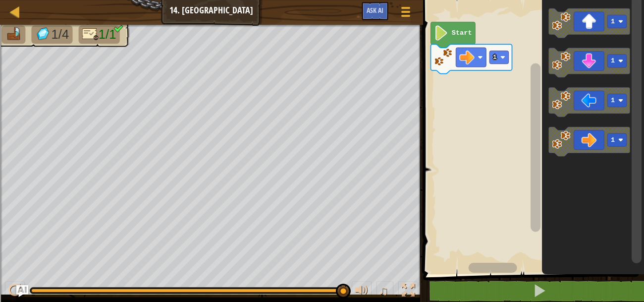
click at [601, 55] on icon "Blockly Workspace" at bounding box center [588, 62] width 81 height 29
click at [498, 82] on rect "Blockly Workspace" at bounding box center [498, 83] width 19 height 13
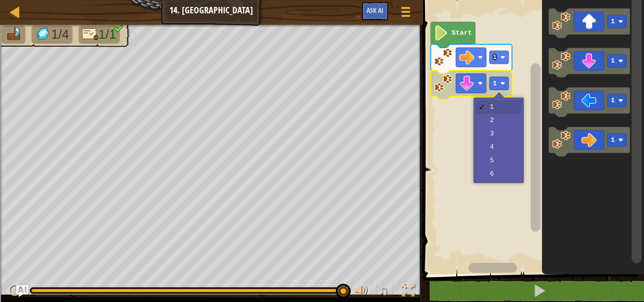
click at [504, 123] on rect "Blockly Workspace" at bounding box center [532, 134] width 224 height 279
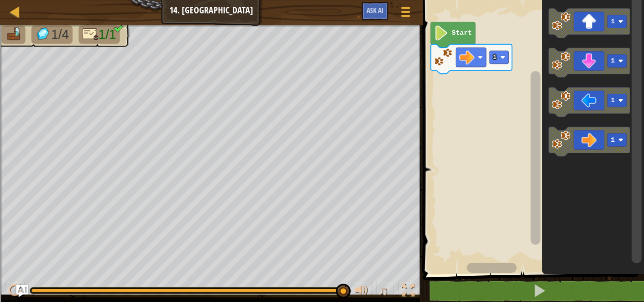
click at [499, 74] on rect "Blockly Workspace" at bounding box center [532, 134] width 224 height 279
click at [0, 0] on div at bounding box center [0, 0] width 0 height 0
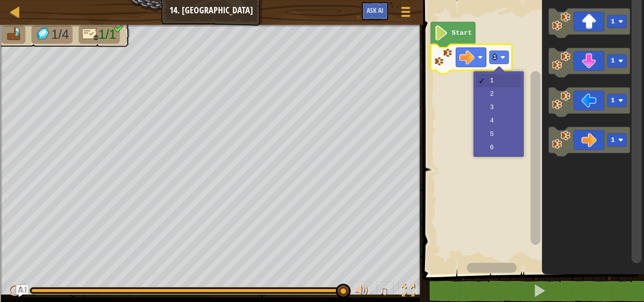
click at [501, 112] on rect "Blockly Workspace" at bounding box center [532, 134] width 224 height 279
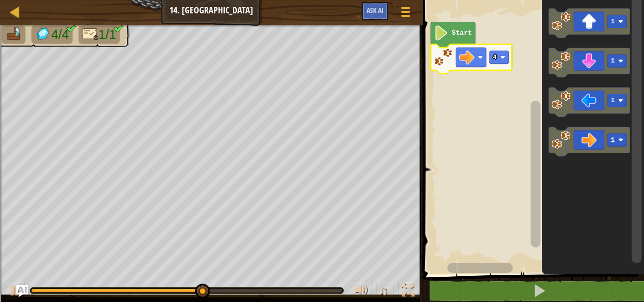
click at [495, 60] on text "4" at bounding box center [495, 57] width 4 height 7
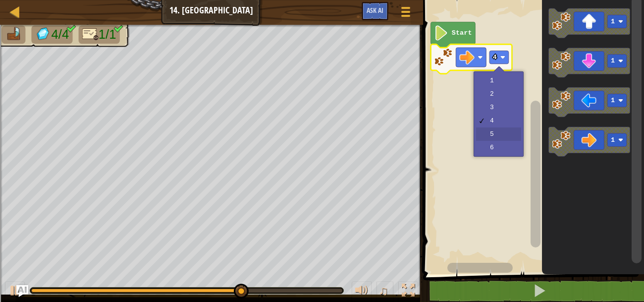
click at [506, 132] on rect "Blockly Workspace" at bounding box center [532, 134] width 224 height 279
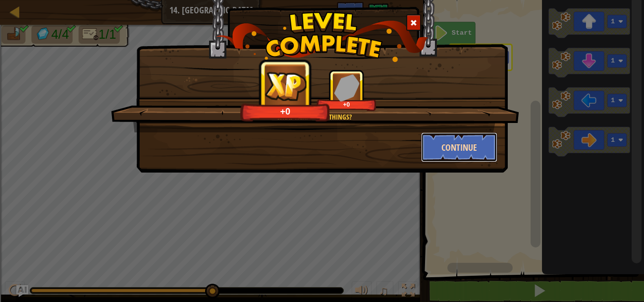
click at [480, 147] on button "Continue" at bounding box center [459, 147] width 77 height 30
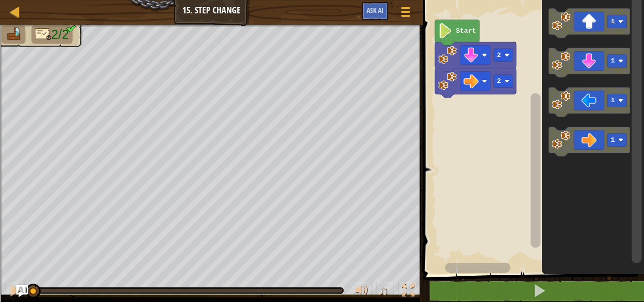
click at [0, 0] on div at bounding box center [0, 0] width 0 height 0
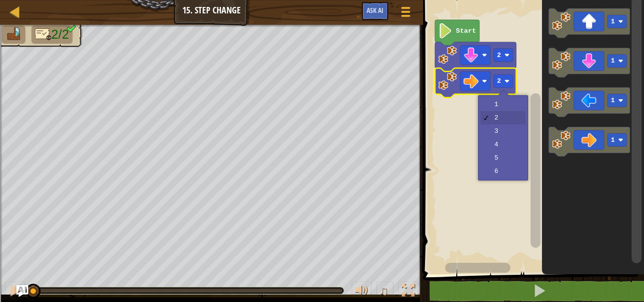
click at [511, 153] on rect "Blockly Workspace" at bounding box center [532, 134] width 224 height 279
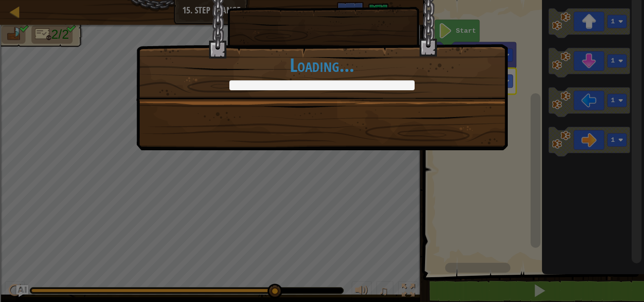
click at [302, 118] on div "+0 +0 Continue Loading..." at bounding box center [322, 62] width 372 height 175
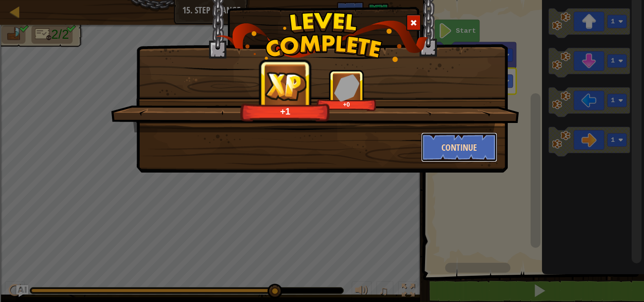
click at [445, 137] on button "Continue" at bounding box center [459, 147] width 77 height 30
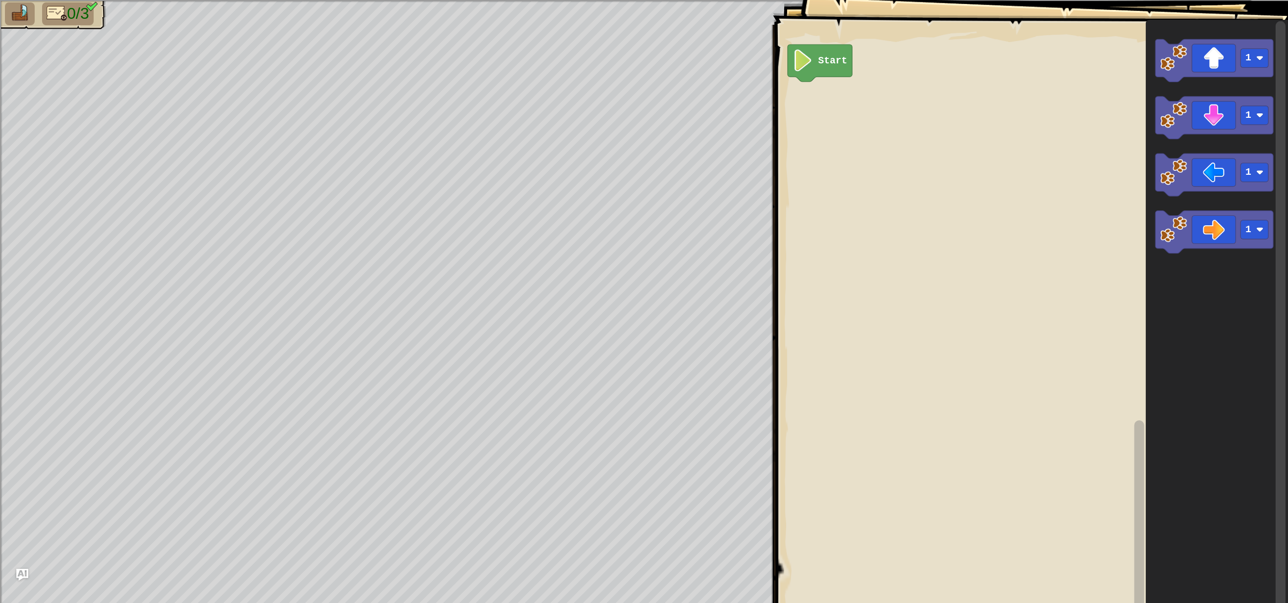
click at [644, 301] on rect "Blockly Workspace" at bounding box center [1030, 449] width 515 height 858
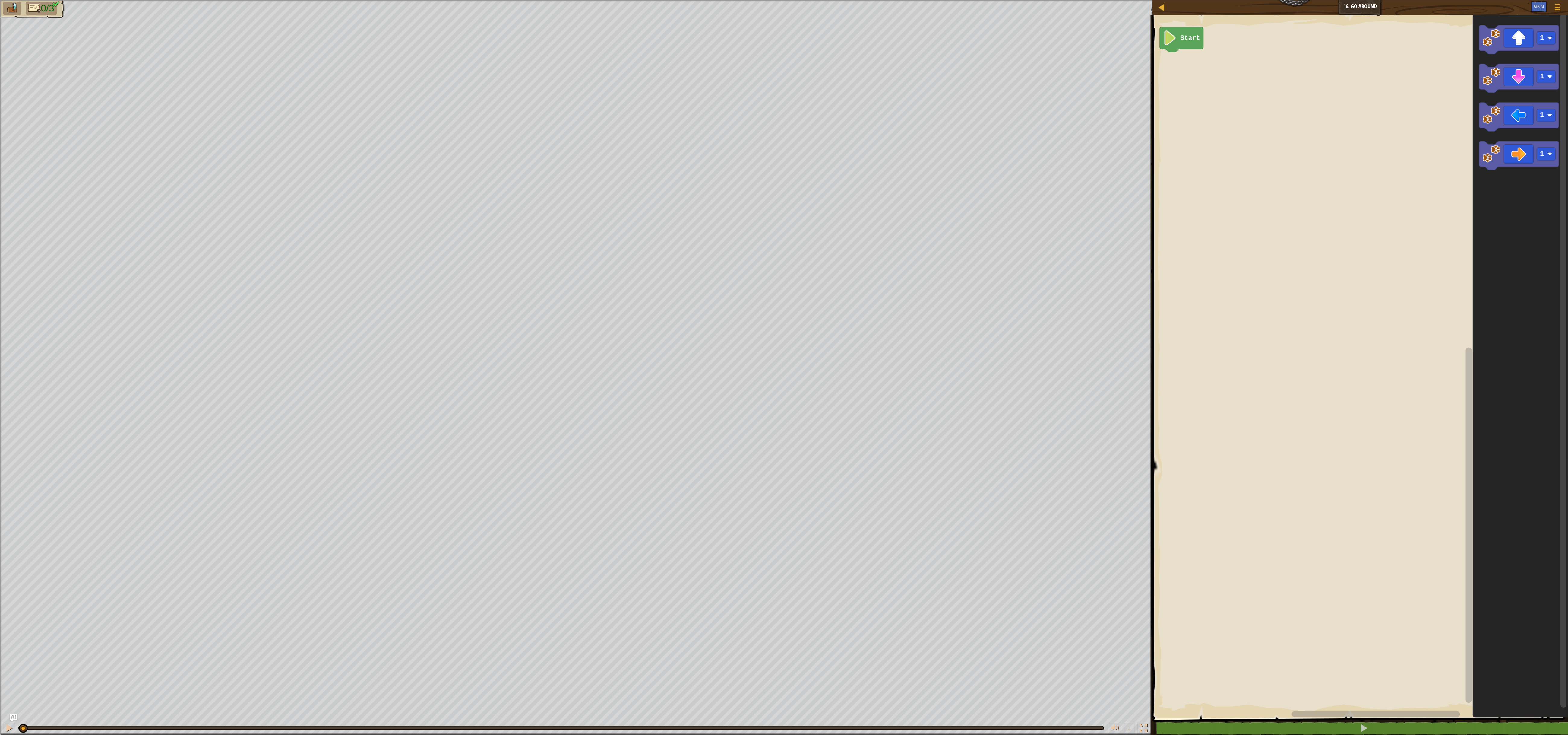
click at [392, 183] on rect "Blockly Workspace" at bounding box center [1359, 365] width 418 height 706
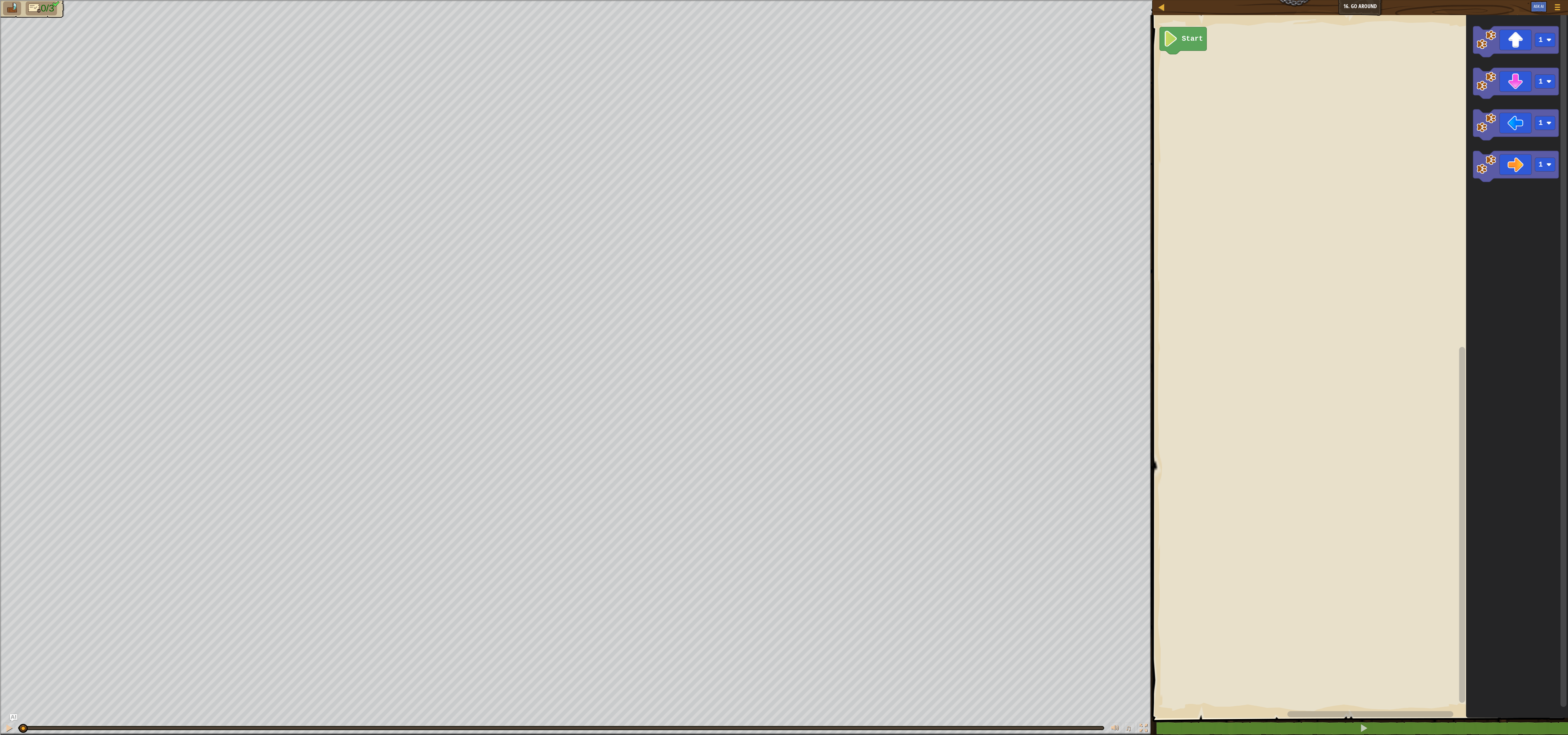
click at [392, 183] on rect "Blockly Workspace" at bounding box center [1359, 365] width 418 height 706
click at [392, 183] on icon "Blockly Workspace" at bounding box center [1462, 361] width 7 height 698
click at [392, 183] on icon "Blockly Workspace" at bounding box center [1516, 365] width 102 height 706
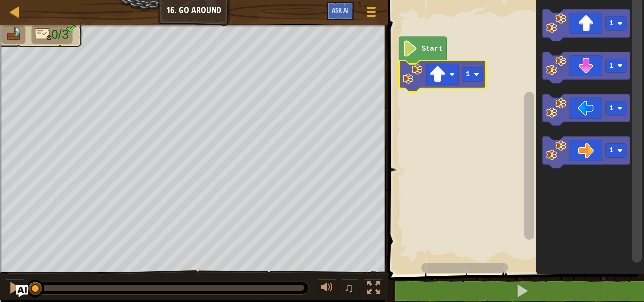
click at [481, 80] on rect "Blockly Workspace" at bounding box center [472, 74] width 20 height 14
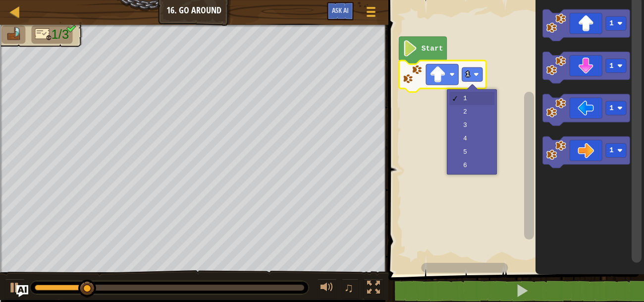
click at [476, 114] on rect "Blockly Workspace" at bounding box center [514, 134] width 259 height 279
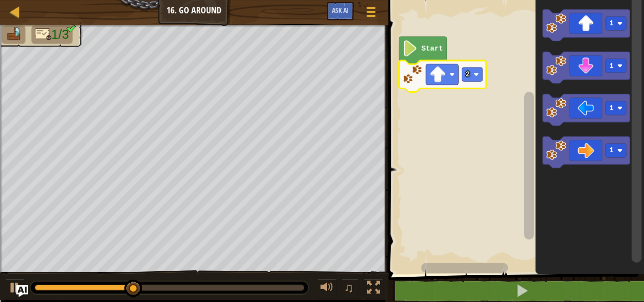
click at [598, 155] on icon "Blockly Workspace" at bounding box center [585, 152] width 87 height 32
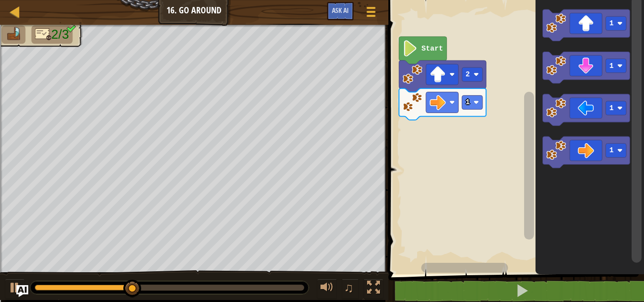
click at [476, 98] on rect "Blockly Workspace" at bounding box center [472, 102] width 20 height 14
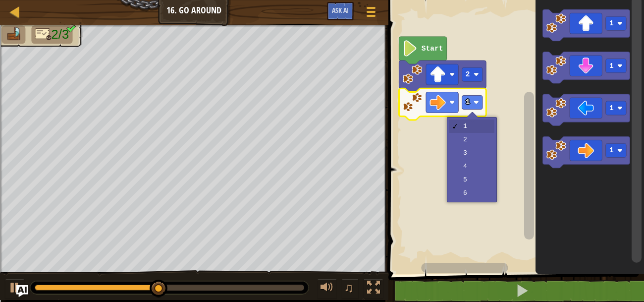
click at [476, 163] on rect "Blockly Workspace" at bounding box center [514, 134] width 259 height 279
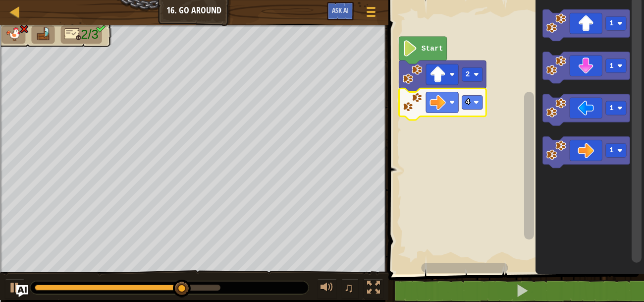
click at [0, 0] on div at bounding box center [0, 0] width 0 height 0
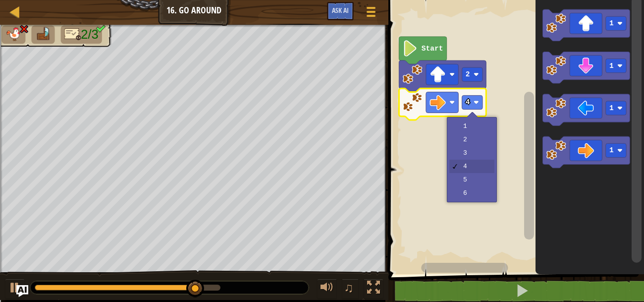
click at [476, 147] on rect "Blockly Workspace" at bounding box center [514, 134] width 259 height 279
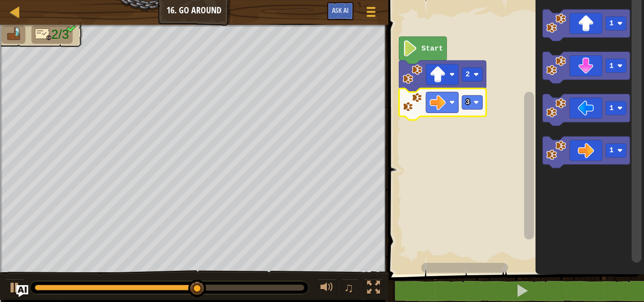
click at [595, 67] on icon "Blockly Workspace" at bounding box center [585, 68] width 87 height 32
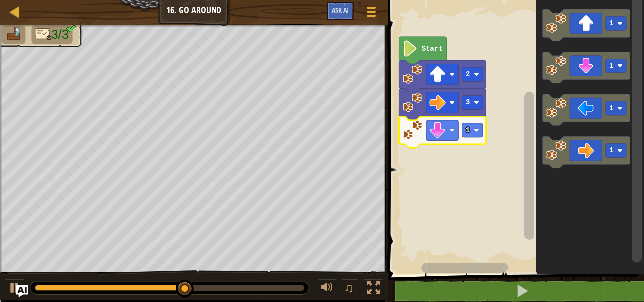
click at [0, 0] on div at bounding box center [0, 0] width 0 height 0
click at [474, 173] on rect "Blockly Workspace" at bounding box center [514, 134] width 259 height 279
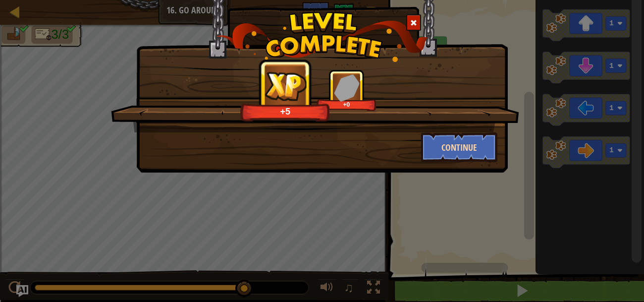
click at [469, 134] on button "Continue" at bounding box center [459, 147] width 77 height 30
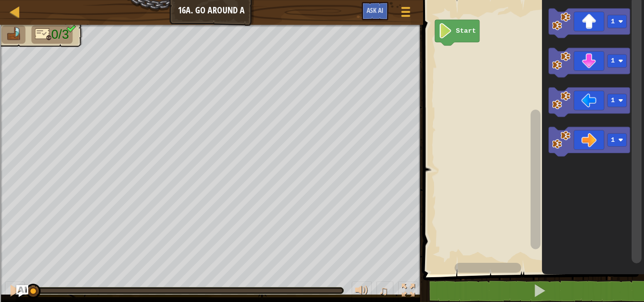
click at [621, 61] on image "Blockly Workspace" at bounding box center [620, 60] width 5 height 5
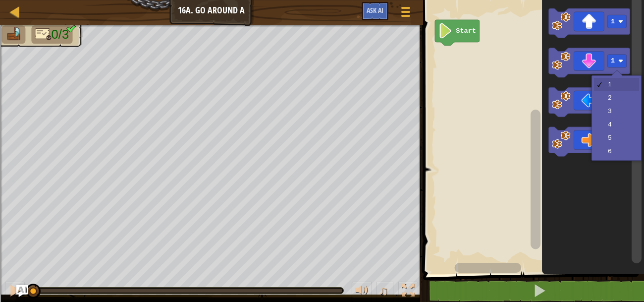
click at [619, 98] on image "Blockly Workspace" at bounding box center [620, 100] width 5 height 5
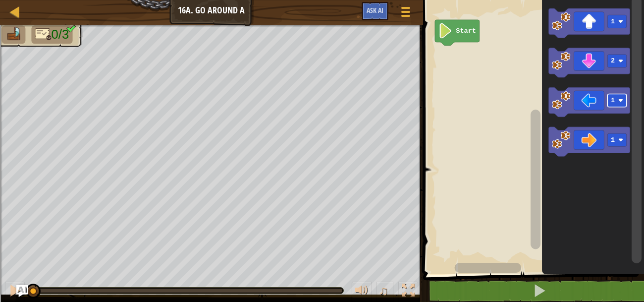
click at [591, 56] on icon "Blockly Workspace" at bounding box center [588, 62] width 81 height 29
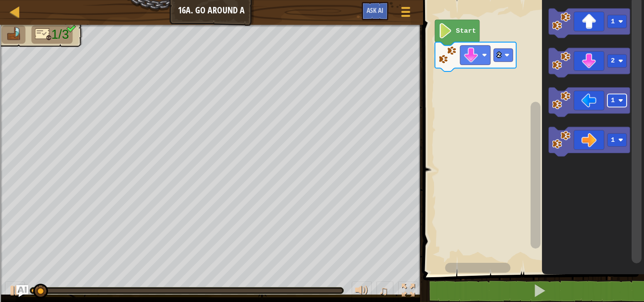
click at [0, 0] on div at bounding box center [0, 0] width 0 height 0
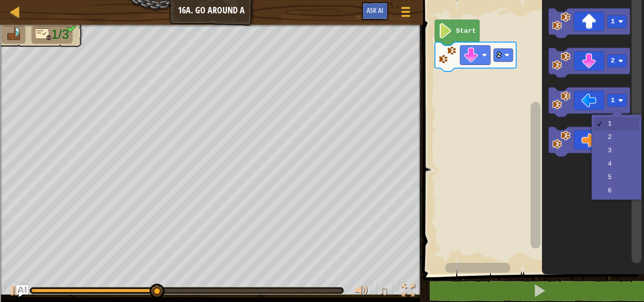
click at [622, 151] on icon "Blockly Workspace" at bounding box center [588, 141] width 81 height 29
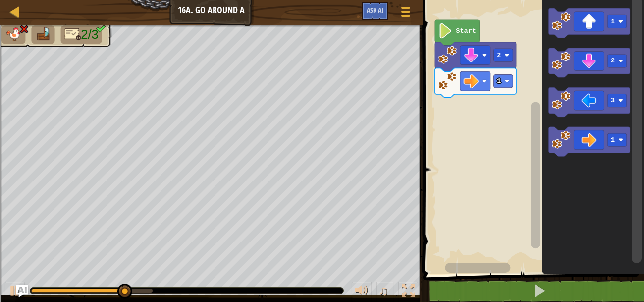
click at [613, 18] on text "1" at bounding box center [613, 21] width 4 height 7
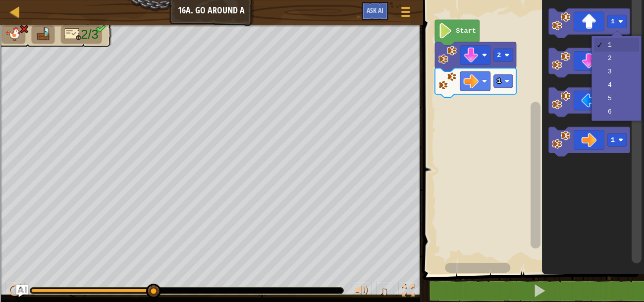
click at [620, 56] on rect "Blockly Workspace" at bounding box center [616, 60] width 19 height 13
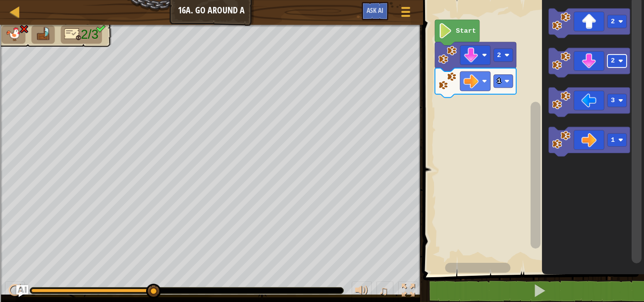
click at [619, 62] on image "Blockly Workspace" at bounding box center [620, 60] width 5 height 5
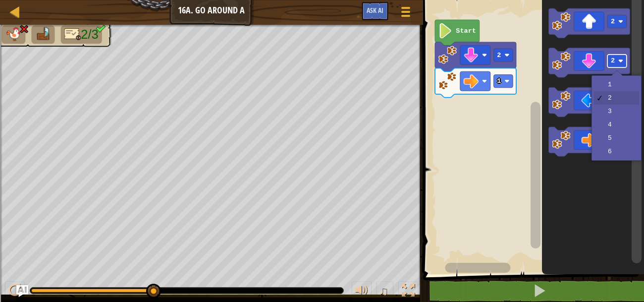
click at [614, 49] on icon "Blockly Workspace" at bounding box center [588, 62] width 81 height 29
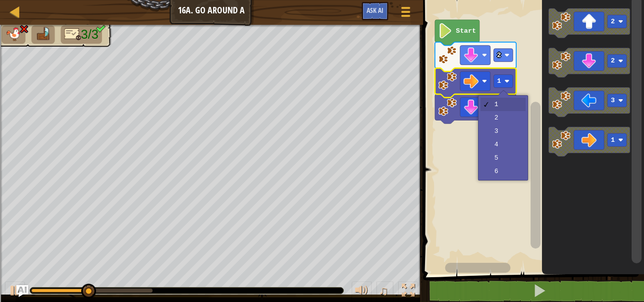
click at [498, 81] on text "1" at bounding box center [499, 80] width 4 height 7
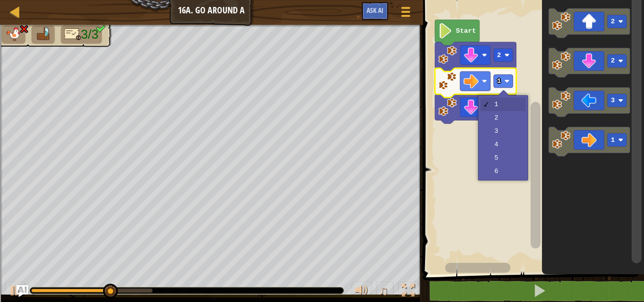
click at [477, 80] on image "Blockly Workspace" at bounding box center [470, 80] width 15 height 15
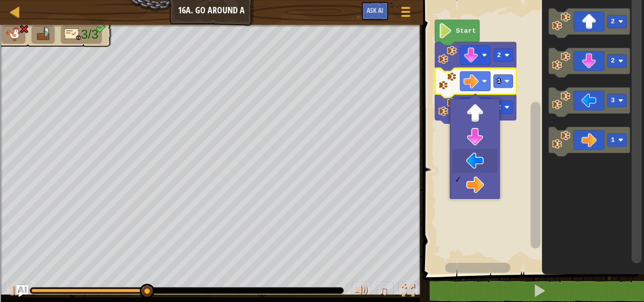
click at [479, 162] on rect "Blockly Workspace" at bounding box center [532, 134] width 224 height 279
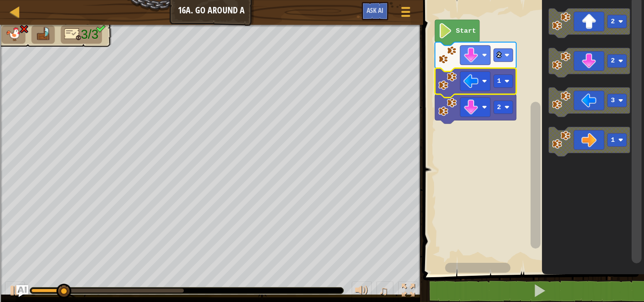
click at [505, 80] on image "Blockly Workspace" at bounding box center [506, 81] width 5 height 5
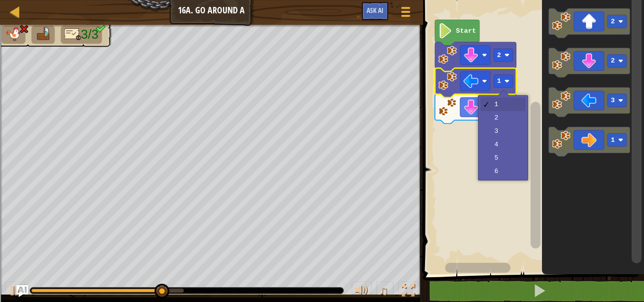
click at [553, 63] on image "Blockly Workspace" at bounding box center [561, 61] width 18 height 18
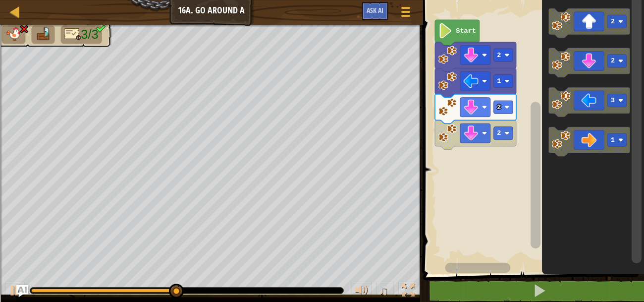
click at [496, 90] on icon "Blockly Workspace" at bounding box center [475, 82] width 81 height 29
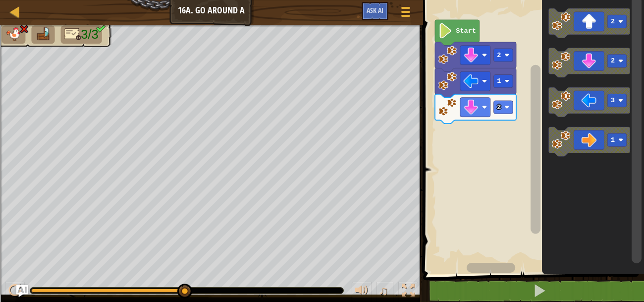
click at [494, 84] on rect "Blockly Workspace" at bounding box center [502, 81] width 19 height 13
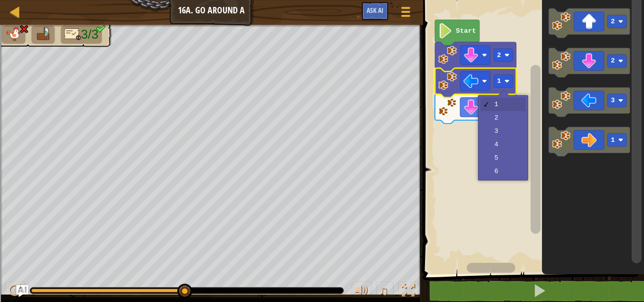
click at [507, 130] on rect "Blockly Workspace" at bounding box center [532, 134] width 224 height 279
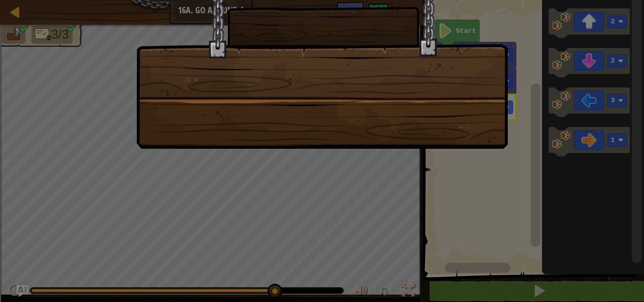
click at [453, 108] on div at bounding box center [322, 61] width 372 height 173
click at [458, 115] on div at bounding box center [322, 61] width 372 height 173
click at [460, 124] on div at bounding box center [322, 61] width 372 height 173
click at [461, 127] on div at bounding box center [322, 61] width 372 height 173
click at [465, 127] on div at bounding box center [322, 61] width 372 height 173
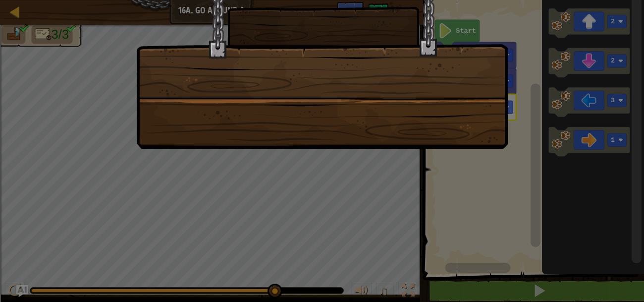
click at [466, 127] on div at bounding box center [322, 61] width 372 height 173
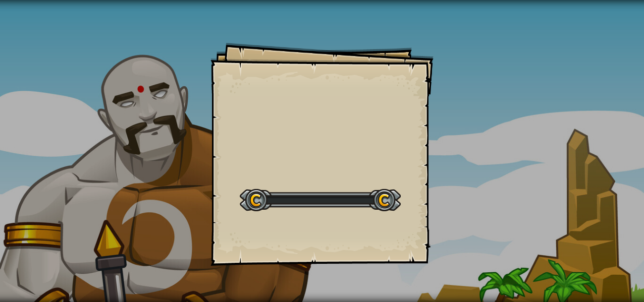
click at [473, 136] on div "Goals Start Level Error loading from server. Try refreshing the page. You'll ne…" at bounding box center [322, 151] width 644 height 302
click at [472, 145] on div "Goals Start Level Error loading from server. Try refreshing the page. You'll ne…" at bounding box center [322, 151] width 644 height 302
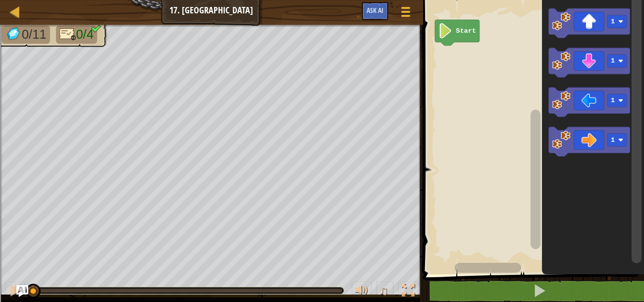
click at [599, 23] on icon "Blockly Workspace" at bounding box center [588, 22] width 81 height 29
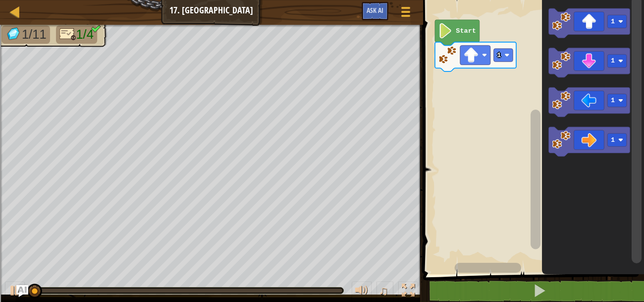
click at [502, 59] on rect "Blockly Workspace" at bounding box center [502, 55] width 19 height 13
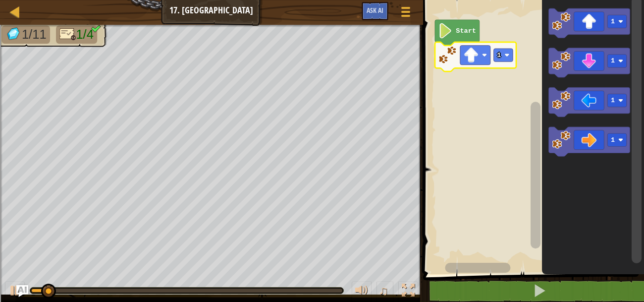
click at [497, 57] on text "1" at bounding box center [499, 55] width 4 height 7
click at [507, 93] on rect "Blockly Workspace" at bounding box center [532, 134] width 224 height 279
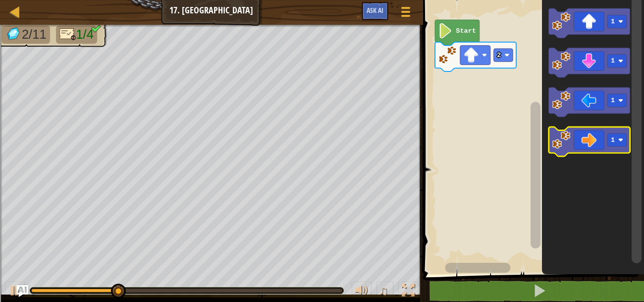
click at [616, 133] on rect "Blockly Workspace" at bounding box center [616, 139] width 19 height 13
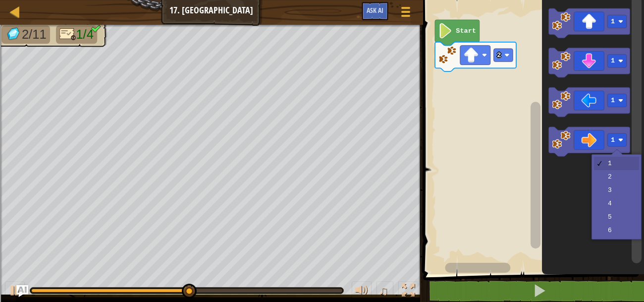
click at [622, 181] on icon "Blockly Workspace" at bounding box center [593, 134] width 102 height 279
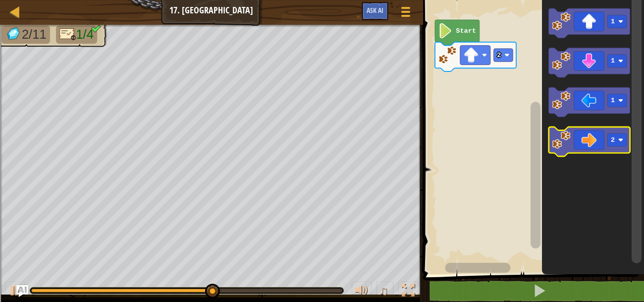
click at [618, 138] on rect "Blockly Workspace" at bounding box center [616, 139] width 19 height 13
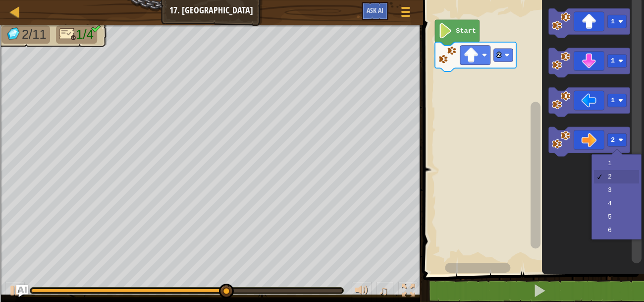
click at [614, 193] on icon "Blockly Workspace" at bounding box center [593, 134] width 102 height 279
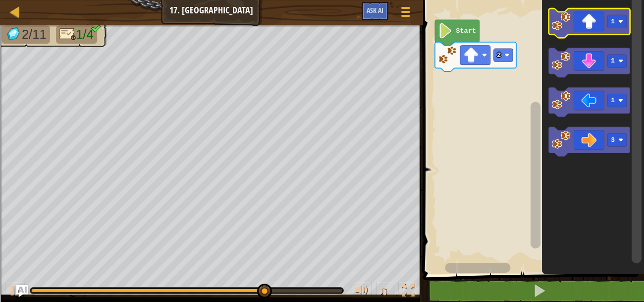
click at [0, 0] on div at bounding box center [0, 0] width 0 height 0
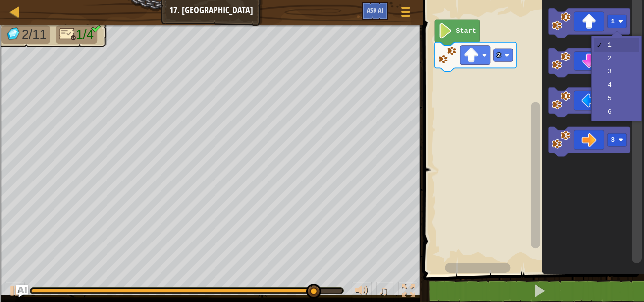
click at [612, 72] on icon "Blockly Workspace" at bounding box center [588, 62] width 81 height 29
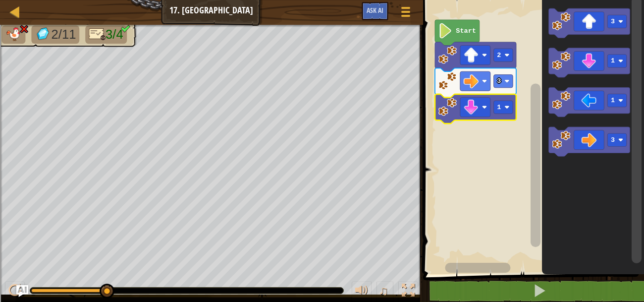
click at [0, 0] on div at bounding box center [0, 0] width 0 height 0
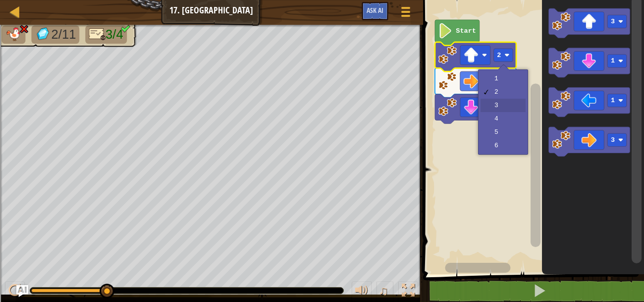
click at [509, 105] on image "Blockly Workspace" at bounding box center [506, 107] width 5 height 5
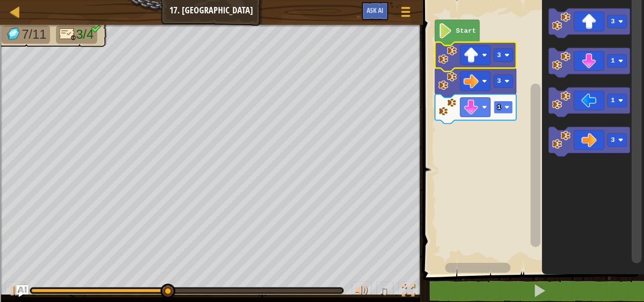
click at [506, 108] on image "Blockly Workspace" at bounding box center [506, 107] width 5 height 5
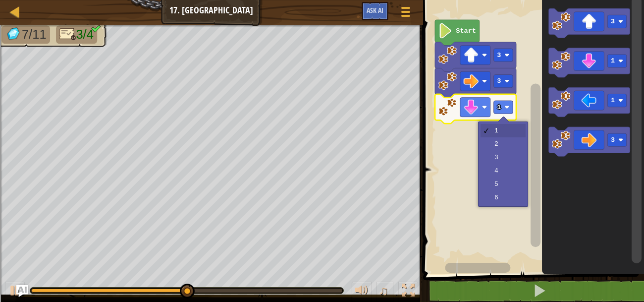
click at [506, 161] on rect "Blockly Workspace" at bounding box center [532, 134] width 224 height 279
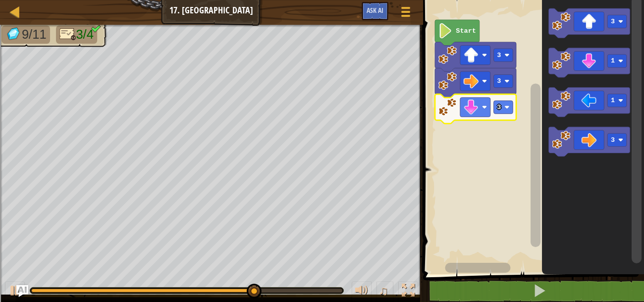
click at [615, 99] on rect "Blockly Workspace" at bounding box center [616, 100] width 19 height 13
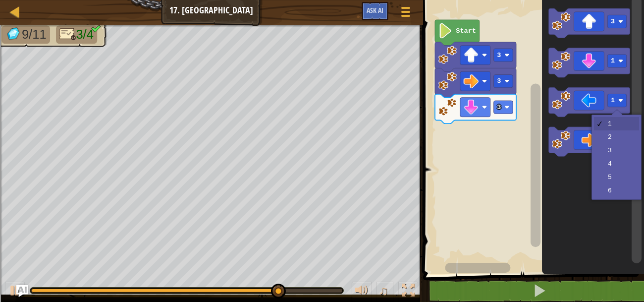
click at [617, 138] on rect "Blockly Workspace" at bounding box center [616, 139] width 19 height 13
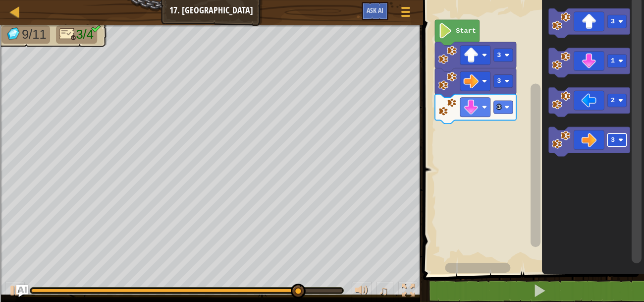
click at [591, 107] on icon "Blockly Workspace" at bounding box center [588, 101] width 81 height 29
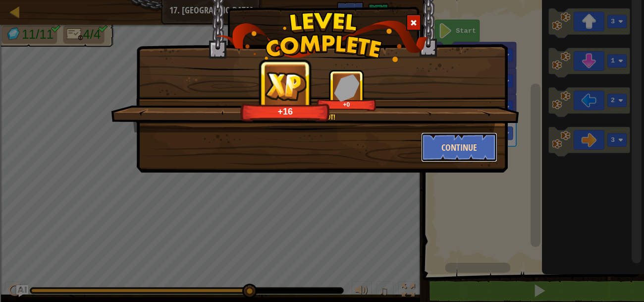
click at [464, 132] on button "Continue" at bounding box center [459, 147] width 77 height 30
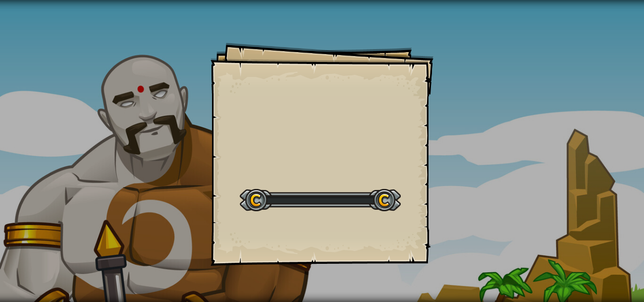
click at [454, 147] on div "Goals Start Level Error loading from server. Try refreshing the page. You'll ne…" at bounding box center [322, 151] width 644 height 302
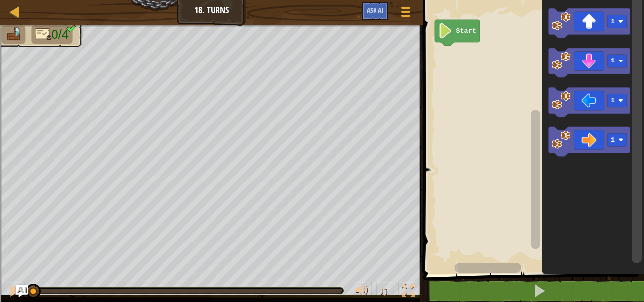
click at [596, 98] on icon "Blockly Workspace" at bounding box center [588, 101] width 81 height 29
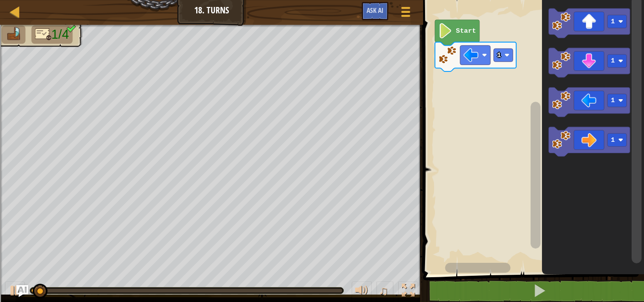
click at [505, 56] on image "Blockly Workspace" at bounding box center [506, 55] width 5 height 5
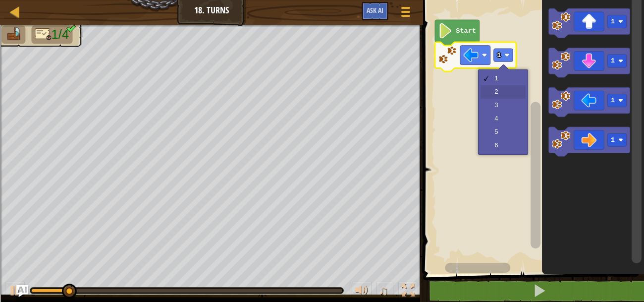
click at [511, 93] on rect "Blockly Workspace" at bounding box center [532, 134] width 224 height 279
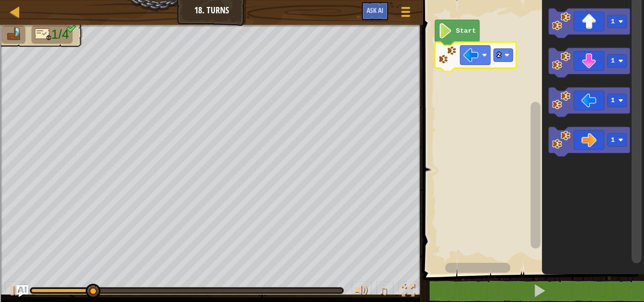
click at [0, 0] on div at bounding box center [0, 0] width 0 height 0
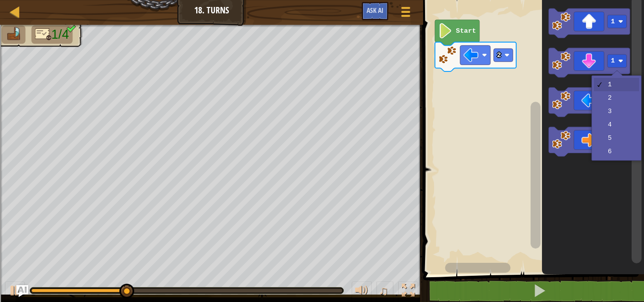
click at [618, 100] on image "Blockly Workspace" at bounding box center [620, 100] width 5 height 5
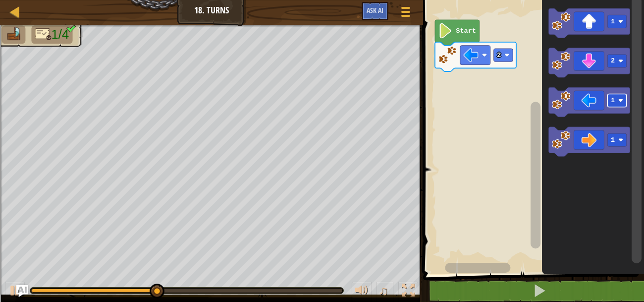
click at [0, 0] on div at bounding box center [0, 0] width 0 height 0
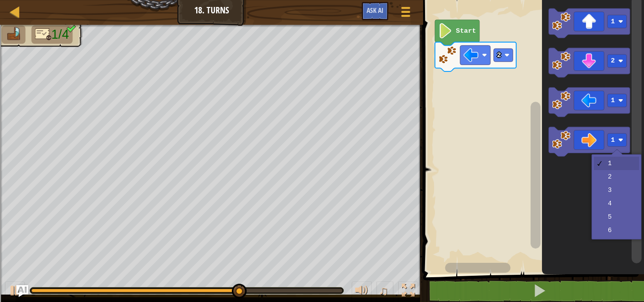
click at [624, 204] on icon "Blockly Workspace" at bounding box center [593, 134] width 102 height 279
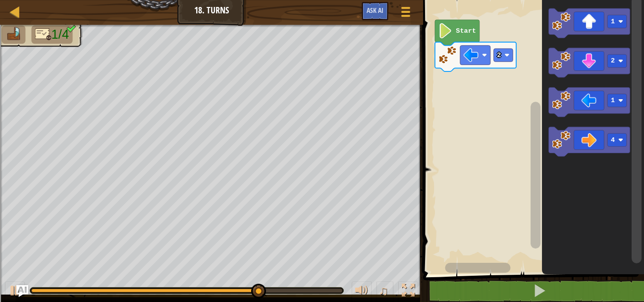
click at [601, 107] on icon "Blockly Workspace" at bounding box center [588, 101] width 81 height 29
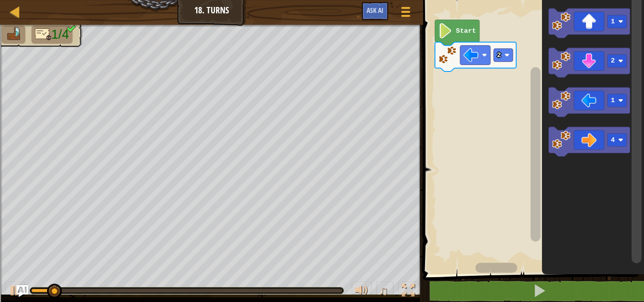
click at [602, 59] on icon "Blockly Workspace" at bounding box center [588, 62] width 81 height 29
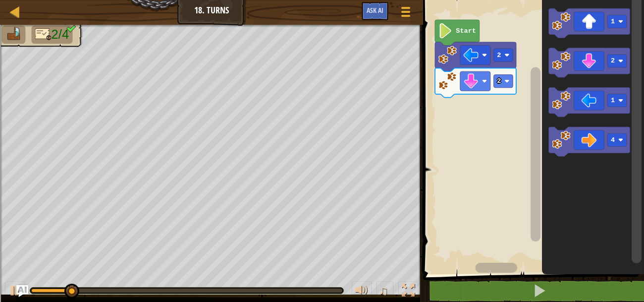
click at [0, 0] on div at bounding box center [0, 0] width 0 height 0
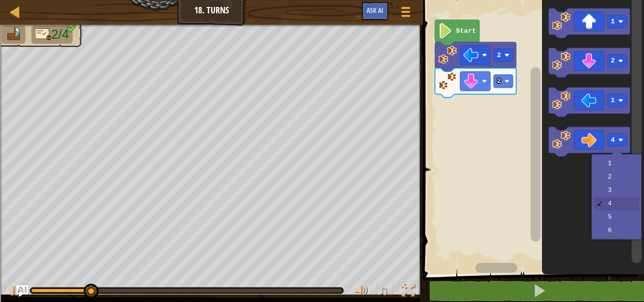
click at [597, 150] on icon "Blockly Workspace" at bounding box center [588, 141] width 81 height 29
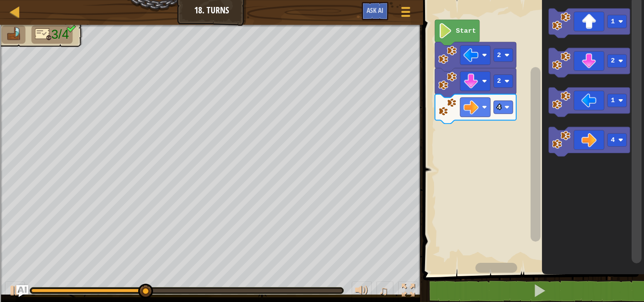
click at [615, 18] on rect "Blockly Workspace" at bounding box center [616, 21] width 19 height 13
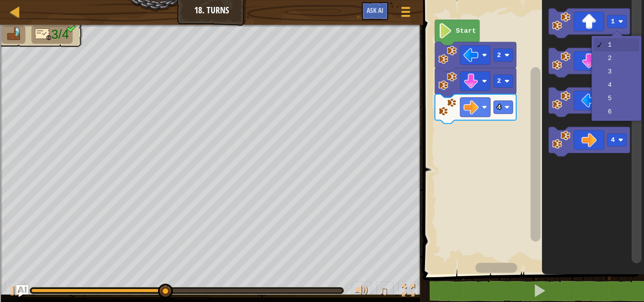
click at [620, 60] on image "Blockly Workspace" at bounding box center [620, 60] width 5 height 5
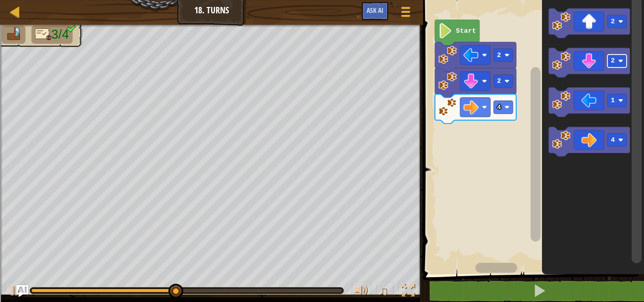
click at [590, 22] on icon "Blockly Workspace" at bounding box center [588, 22] width 81 height 29
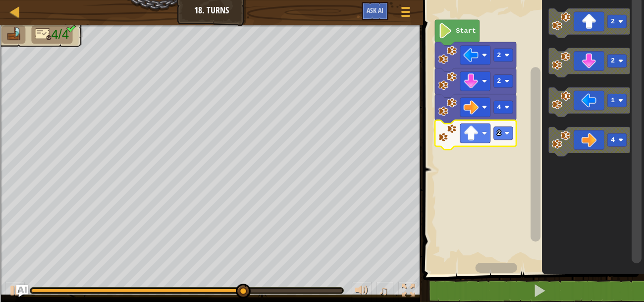
click at [498, 133] on text "2" at bounding box center [499, 132] width 4 height 7
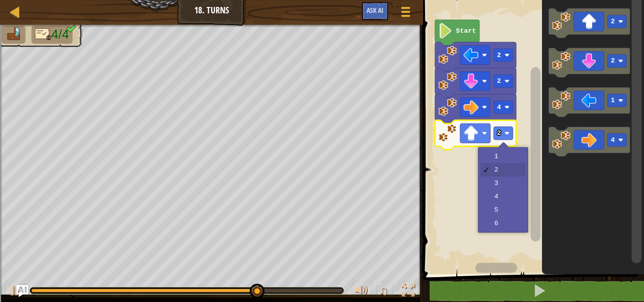
click at [513, 181] on rect "Blockly Workspace" at bounding box center [532, 134] width 224 height 279
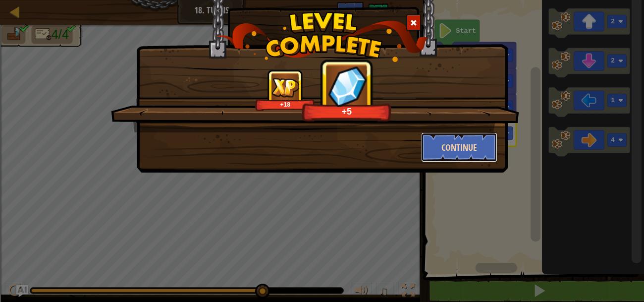
click at [456, 138] on button "Continue" at bounding box center [459, 147] width 77 height 30
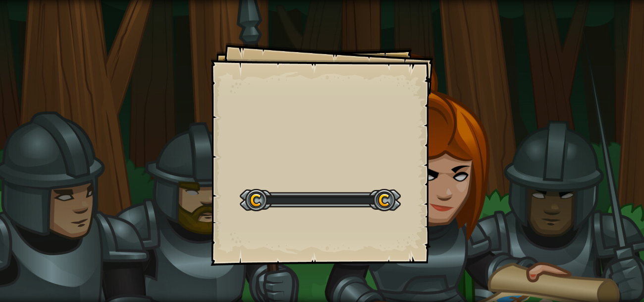
click at [456, 162] on div "Goals Start Level Error loading from server. Try refreshing the page. You'll ne…" at bounding box center [322, 151] width 644 height 302
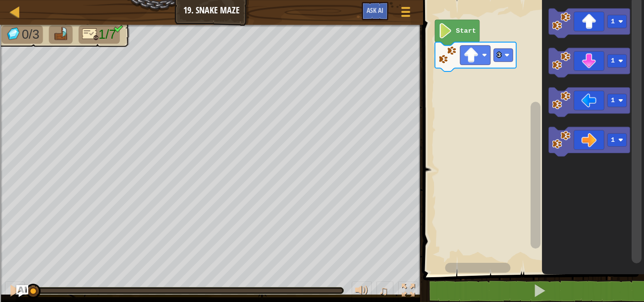
click at [608, 143] on rect "Blockly Workspace" at bounding box center [616, 139] width 19 height 13
click at [593, 141] on icon "Blockly Workspace" at bounding box center [588, 141] width 81 height 29
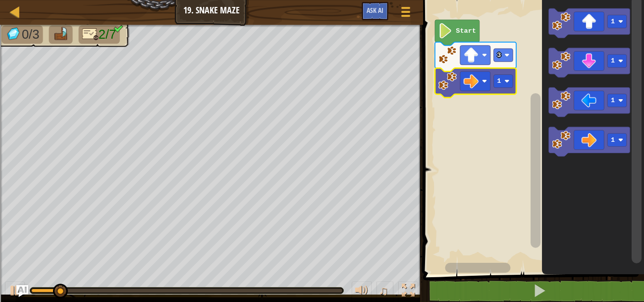
click at [507, 82] on image "Blockly Workspace" at bounding box center [506, 81] width 5 height 5
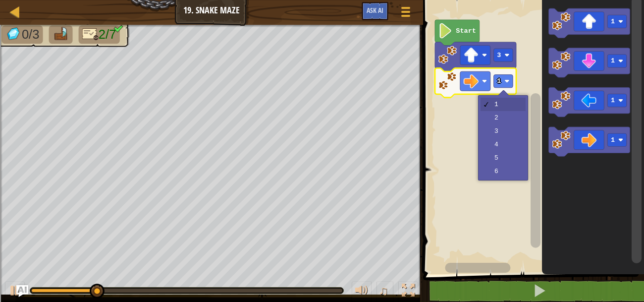
click at [509, 123] on rect "Blockly Workspace" at bounding box center [532, 134] width 224 height 279
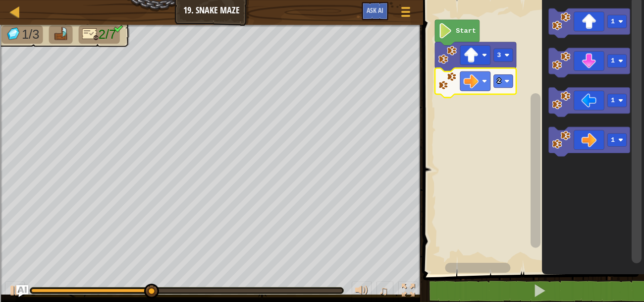
click at [595, 24] on icon "Blockly Workspace" at bounding box center [588, 22] width 81 height 29
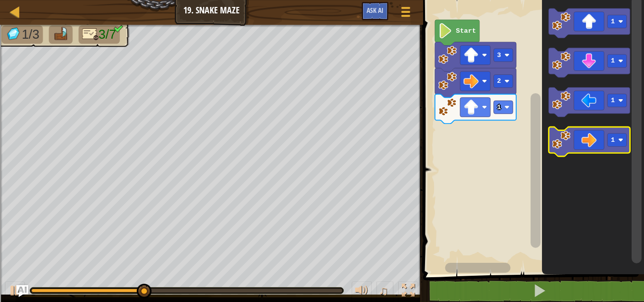
click at [612, 141] on text "1" at bounding box center [613, 139] width 4 height 7
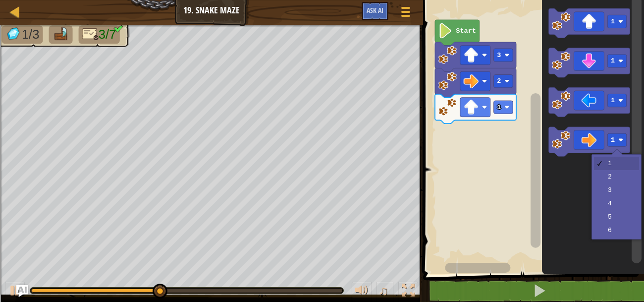
click at [622, 173] on icon "Blockly Workspace" at bounding box center [593, 134] width 102 height 279
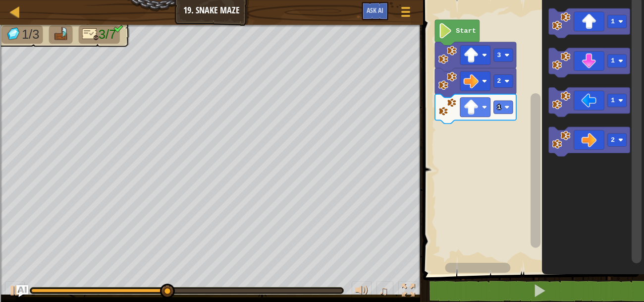
click at [587, 137] on icon "Blockly Workspace" at bounding box center [588, 141] width 81 height 29
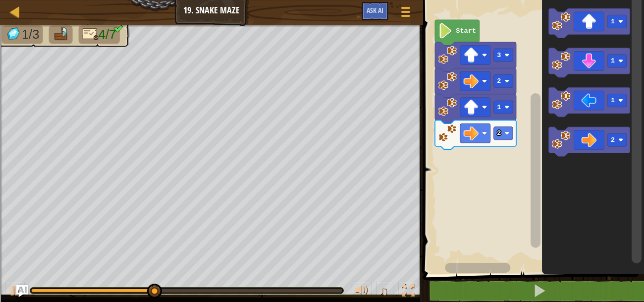
click at [597, 65] on icon "Blockly Workspace" at bounding box center [588, 62] width 81 height 29
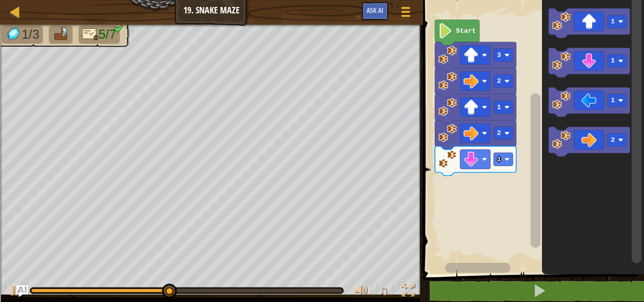
click at [0, 0] on div at bounding box center [0, 0] width 0 height 0
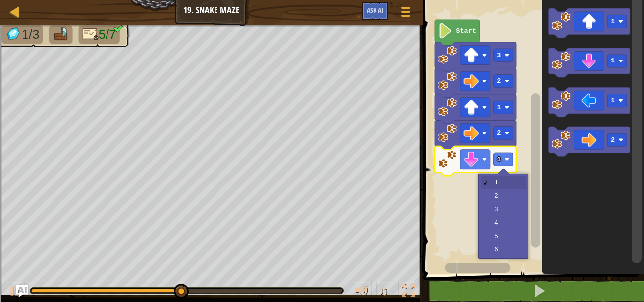
click at [511, 195] on rect "Blockly Workspace" at bounding box center [532, 134] width 224 height 279
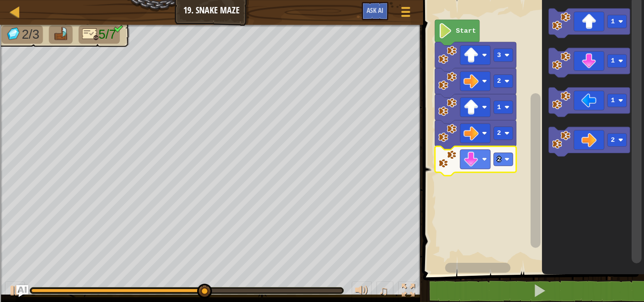
click at [591, 139] on icon "Blockly Workspace" at bounding box center [588, 141] width 81 height 29
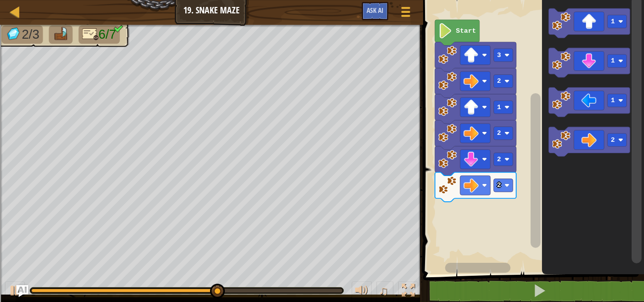
click at [594, 22] on icon "Blockly Workspace" at bounding box center [588, 22] width 81 height 29
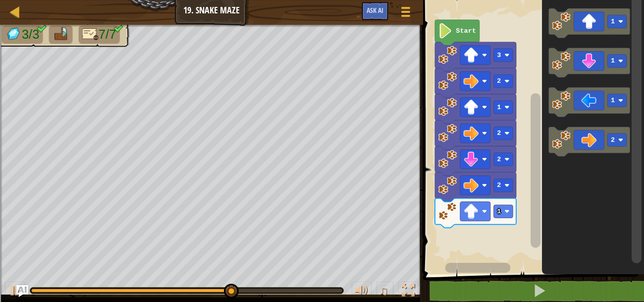
click at [606, 19] on icon "Blockly Workspace" at bounding box center [588, 22] width 81 height 29
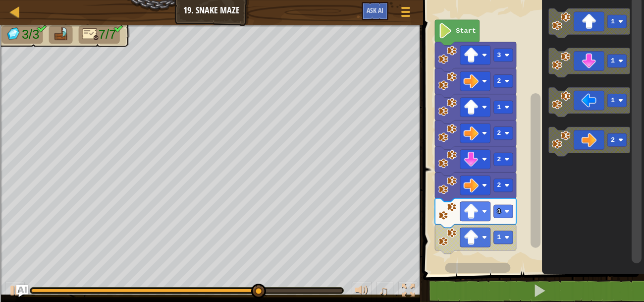
click at [505, 215] on rect "Blockly Workspace" at bounding box center [502, 211] width 19 height 13
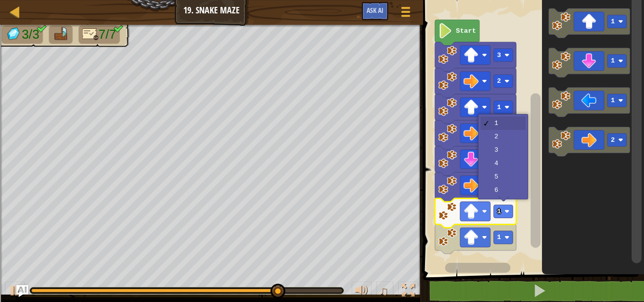
click at [504, 151] on icon "Blockly Workspace" at bounding box center [475, 160] width 81 height 29
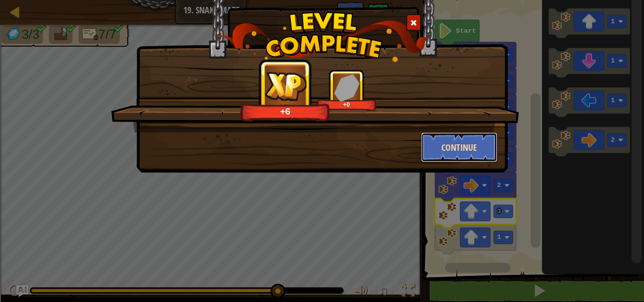
click at [493, 138] on button "Continue" at bounding box center [459, 147] width 77 height 30
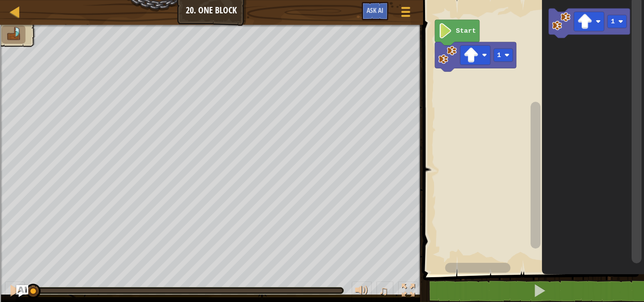
click at [502, 52] on rect "Blockly Workspace" at bounding box center [502, 55] width 19 height 13
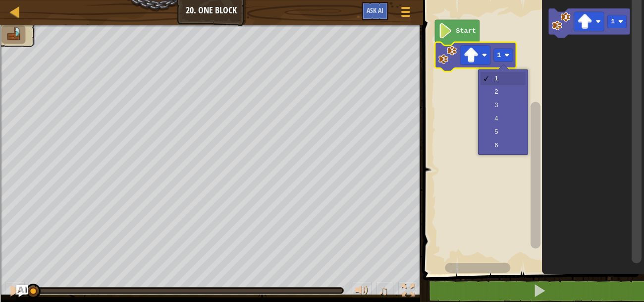
click at [508, 102] on rect "Blockly Workspace" at bounding box center [532, 134] width 224 height 279
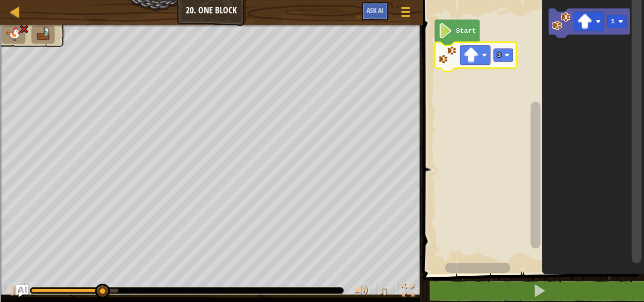
click at [0, 0] on div at bounding box center [0, 0] width 0 height 0
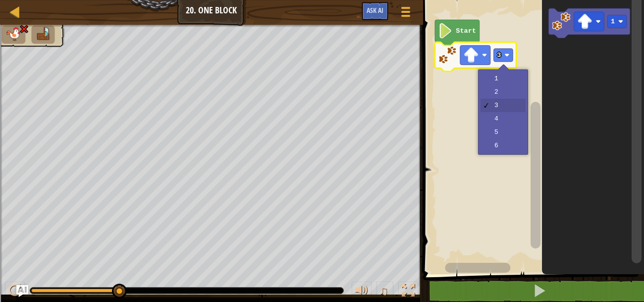
click at [511, 89] on rect "Blockly Workspace" at bounding box center [532, 134] width 224 height 279
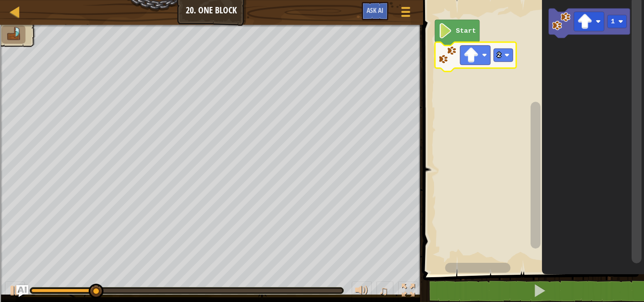
click at [472, 50] on image "Blockly Workspace" at bounding box center [470, 55] width 15 height 15
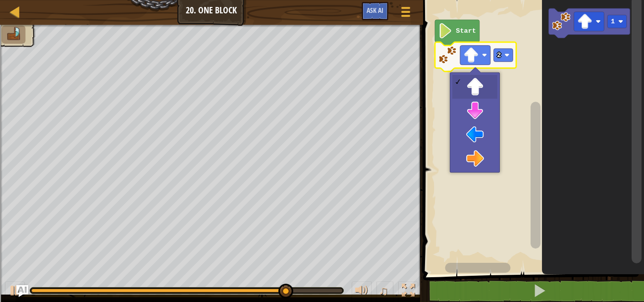
click at [483, 133] on rect "Blockly Workspace" at bounding box center [532, 134] width 224 height 279
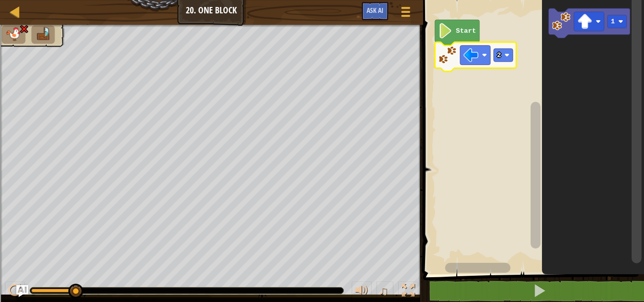
click at [478, 54] on image "Blockly Workspace" at bounding box center [470, 55] width 15 height 15
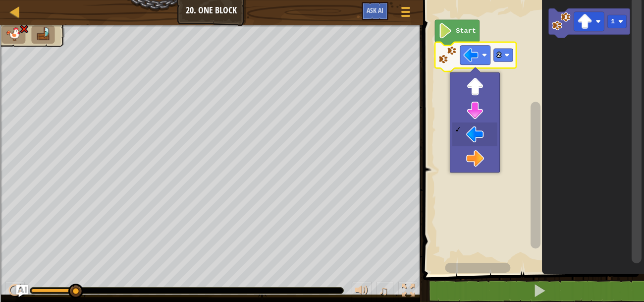
click at [482, 84] on rect "Blockly Workspace" at bounding box center [532, 134] width 224 height 279
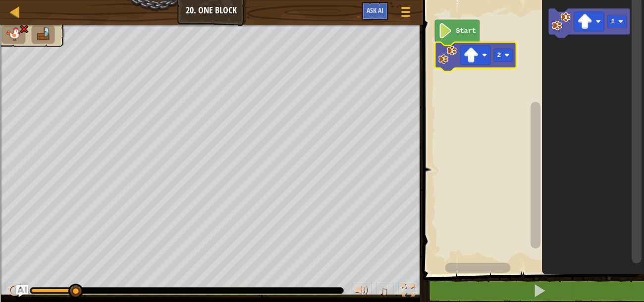
click at [0, 0] on div at bounding box center [0, 0] width 0 height 0
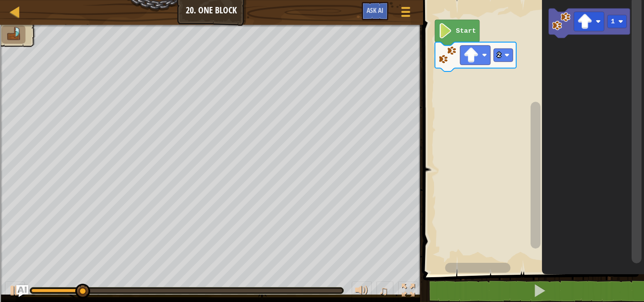
click at [595, 104] on icon "Blockly Workspace" at bounding box center [593, 134] width 102 height 279
click at [0, 0] on div at bounding box center [0, 0] width 0 height 0
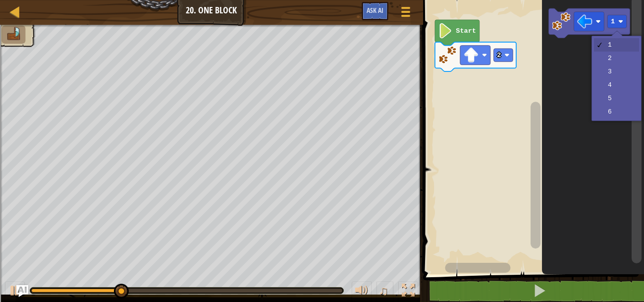
click at [625, 71] on icon "Blockly Workspace" at bounding box center [593, 134] width 102 height 279
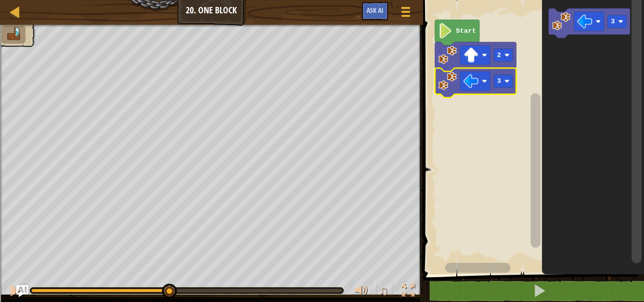
click at [588, 24] on image "Blockly Workspace" at bounding box center [584, 21] width 15 height 15
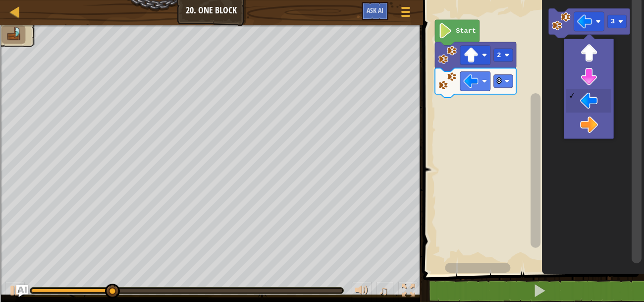
click at [592, 81] on icon "Blockly Workspace" at bounding box center [593, 134] width 102 height 279
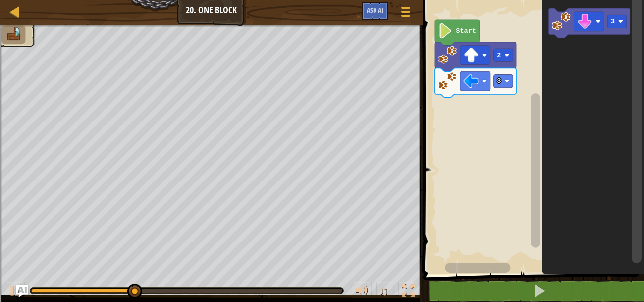
click at [617, 20] on rect "Blockly Workspace" at bounding box center [616, 21] width 19 height 13
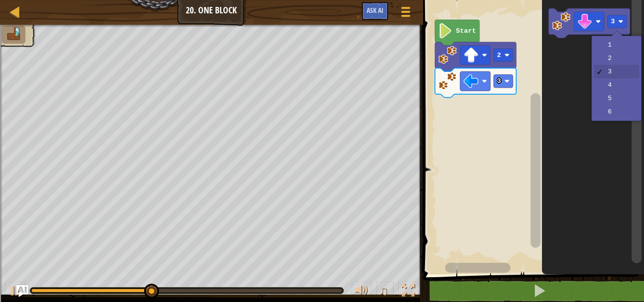
click at [617, 60] on icon "Blockly Workspace" at bounding box center [593, 134] width 102 height 279
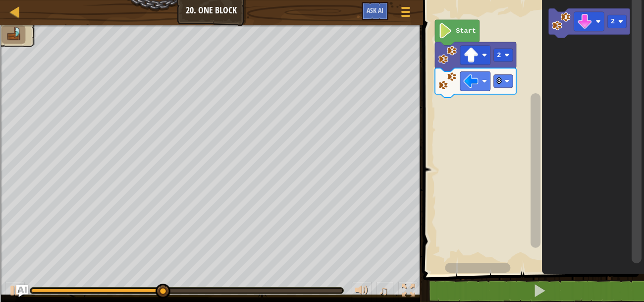
click at [596, 68] on icon "Blockly Workspace" at bounding box center [593, 134] width 102 height 279
click at [585, 18] on image "Blockly Workspace" at bounding box center [584, 21] width 15 height 15
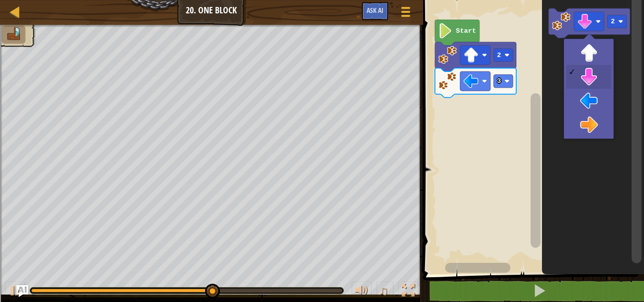
click at [588, 23] on image "Blockly Workspace" at bounding box center [584, 21] width 15 height 15
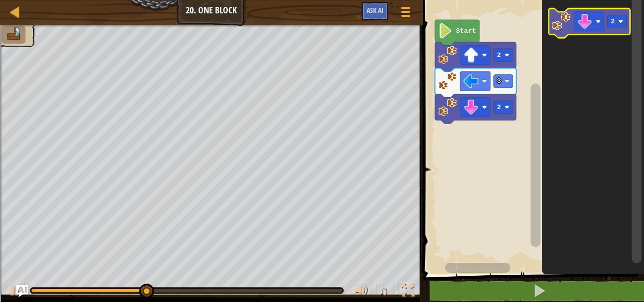
click at [582, 23] on image "Blockly Workspace" at bounding box center [584, 21] width 15 height 15
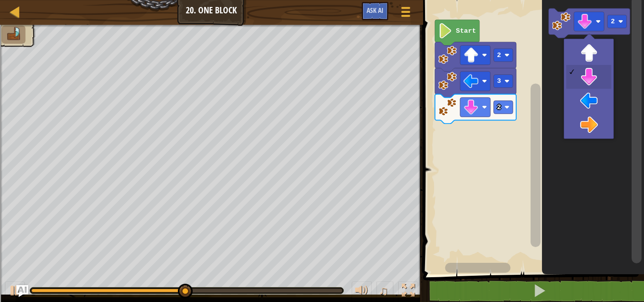
click at [582, 127] on icon "Blockly Workspace" at bounding box center [593, 134] width 102 height 279
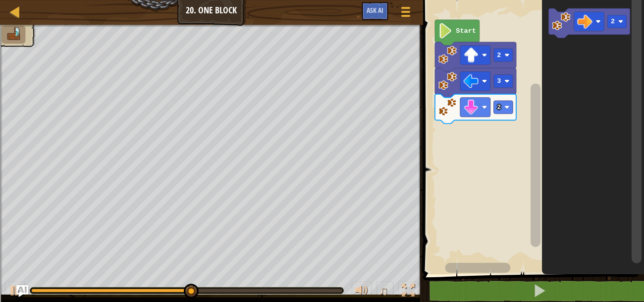
click at [618, 22] on rect "Blockly Workspace" at bounding box center [616, 21] width 19 height 13
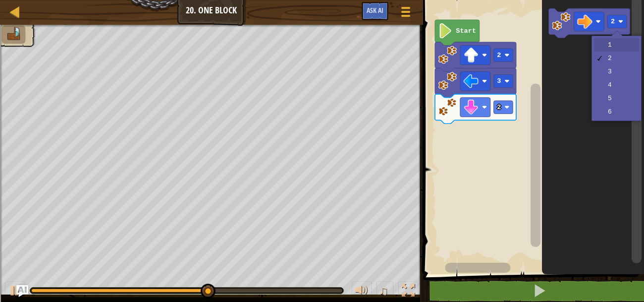
click at [624, 45] on icon "Blockly Workspace" at bounding box center [593, 134] width 102 height 279
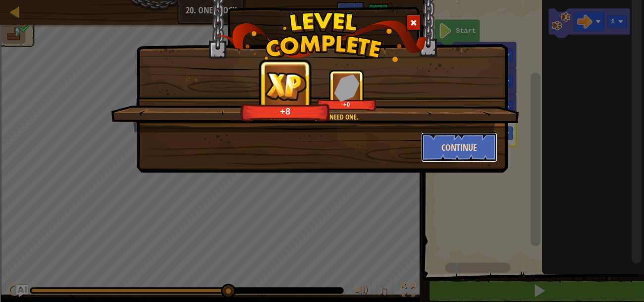
click at [485, 152] on button "Continue" at bounding box center [459, 147] width 77 height 30
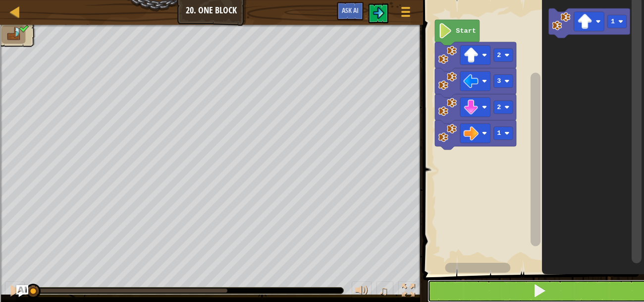
click at [573, 288] on button at bounding box center [540, 290] width 224 height 23
